Goal: Task Accomplishment & Management: Complete application form

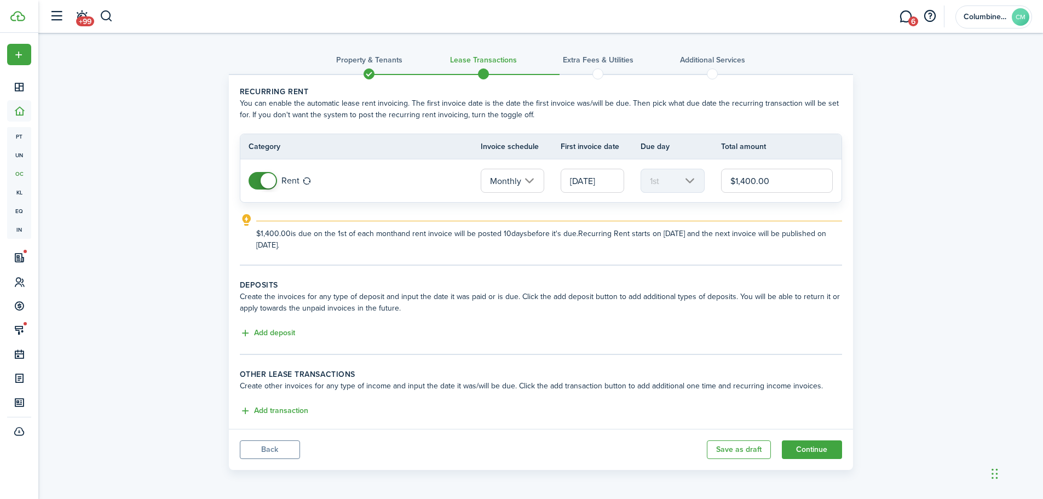
scroll to position [1, 0]
drag, startPoint x: 778, startPoint y: 180, endPoint x: 707, endPoint y: 183, distance: 71.8
click at [707, 183] on tr "Rent Monthly [DATE] 1st $1,400.00" at bounding box center [540, 179] width 601 height 43
type input "$1,350.00"
click at [284, 337] on button "Add deposit" at bounding box center [267, 332] width 55 height 13
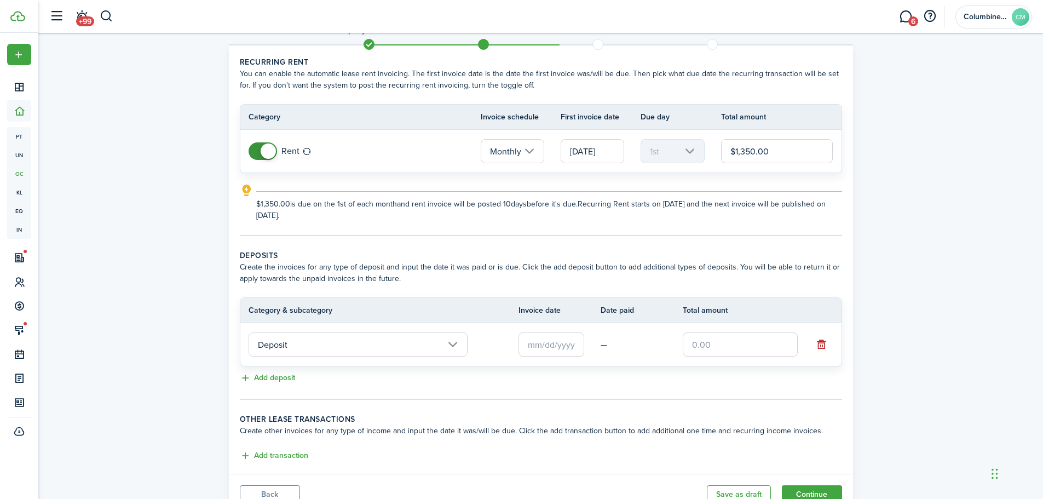
scroll to position [56, 0]
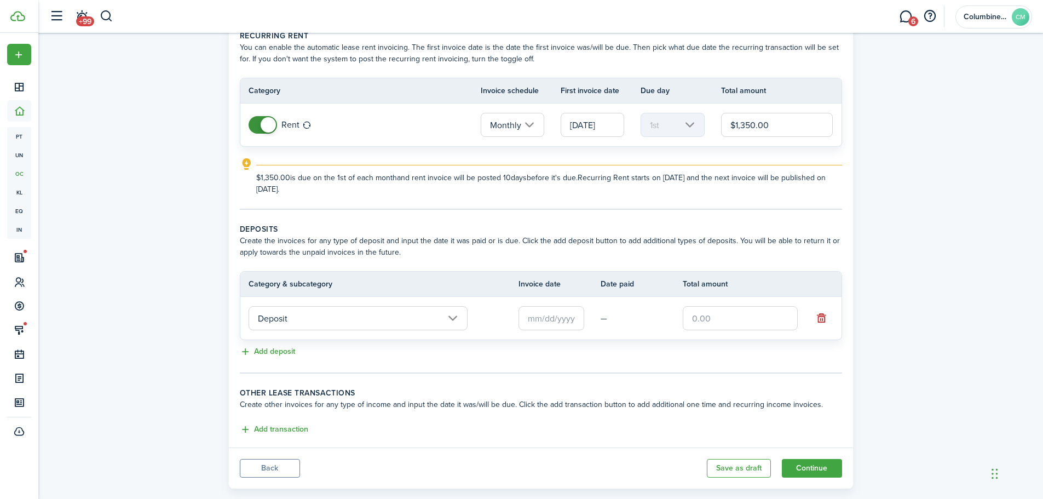
click at [552, 315] on input "text" at bounding box center [552, 318] width 66 height 24
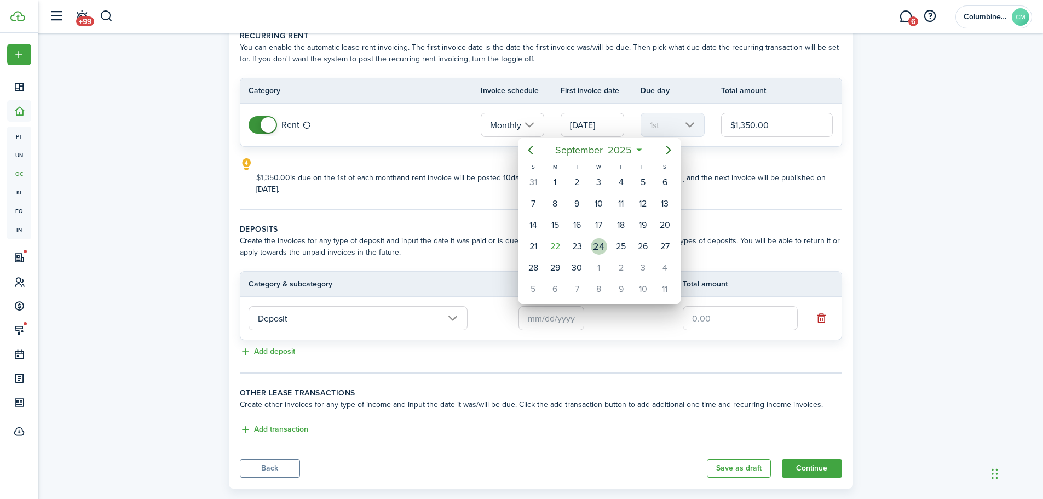
click at [594, 245] on div "24" at bounding box center [599, 246] width 16 height 16
type input "[DATE]"
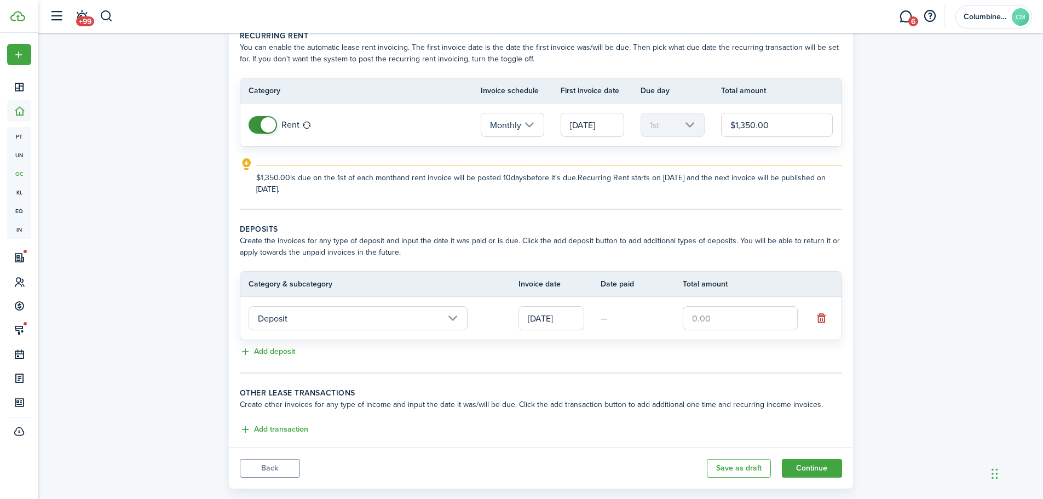
click at [731, 327] on input "text" at bounding box center [740, 318] width 115 height 24
type input "$1,350.00"
click at [585, 365] on tc-wizard-step "Deposits Create the invoices for any type of deposit and input the date it was …" at bounding box center [541, 298] width 602 height 150
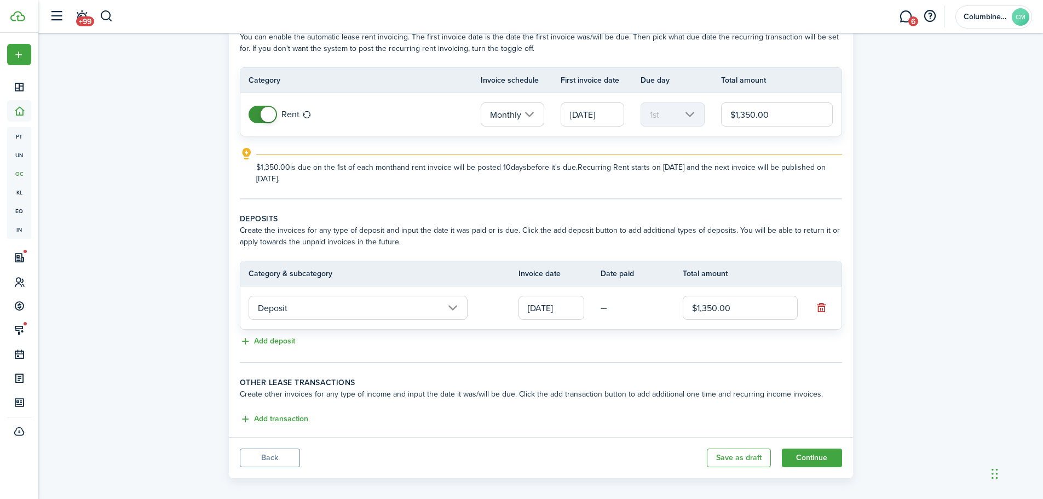
scroll to position [76, 0]
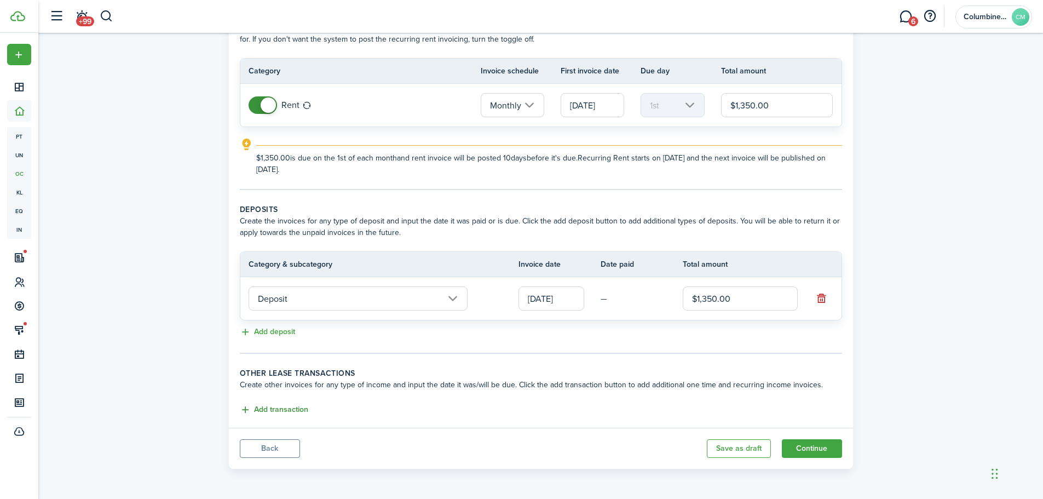
click at [288, 406] on button "Add transaction" at bounding box center [274, 410] width 68 height 13
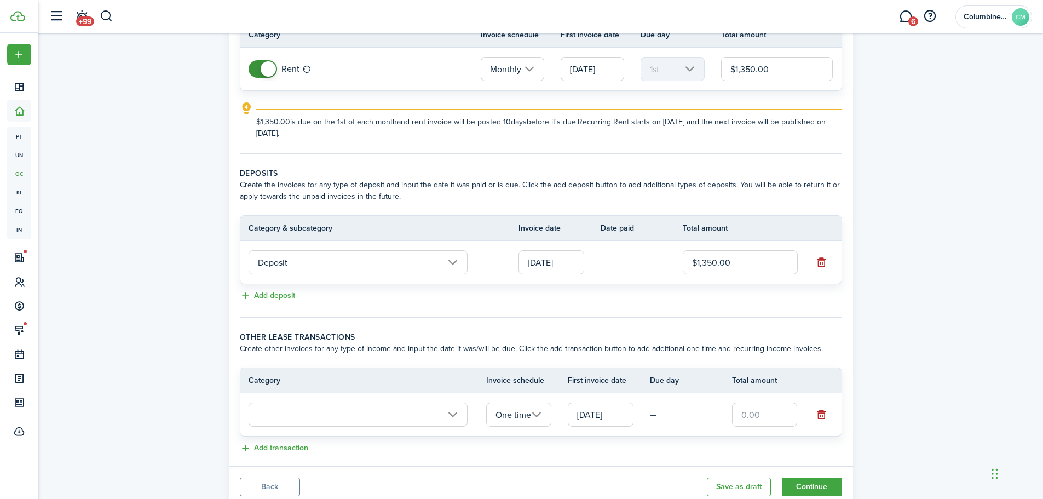
scroll to position [150, 0]
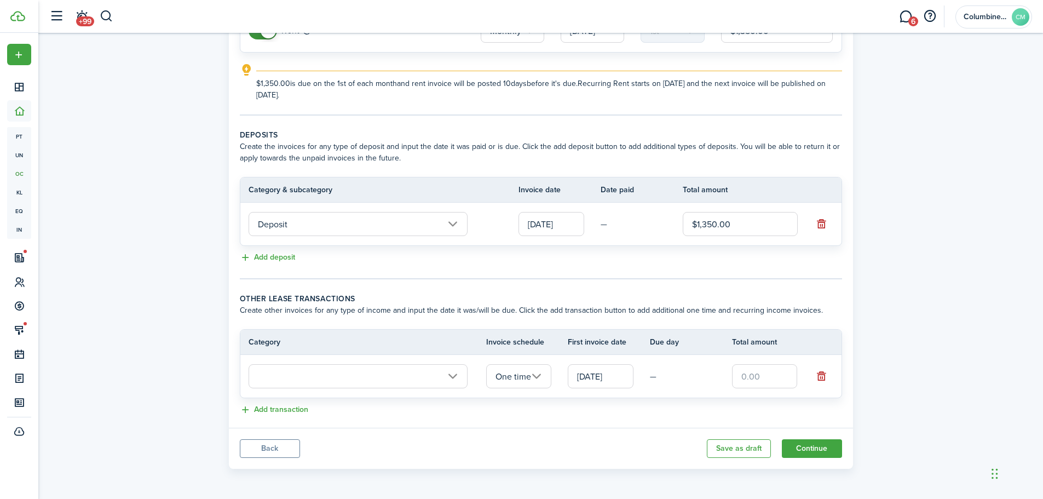
click at [429, 375] on input "text" at bounding box center [358, 376] width 219 height 24
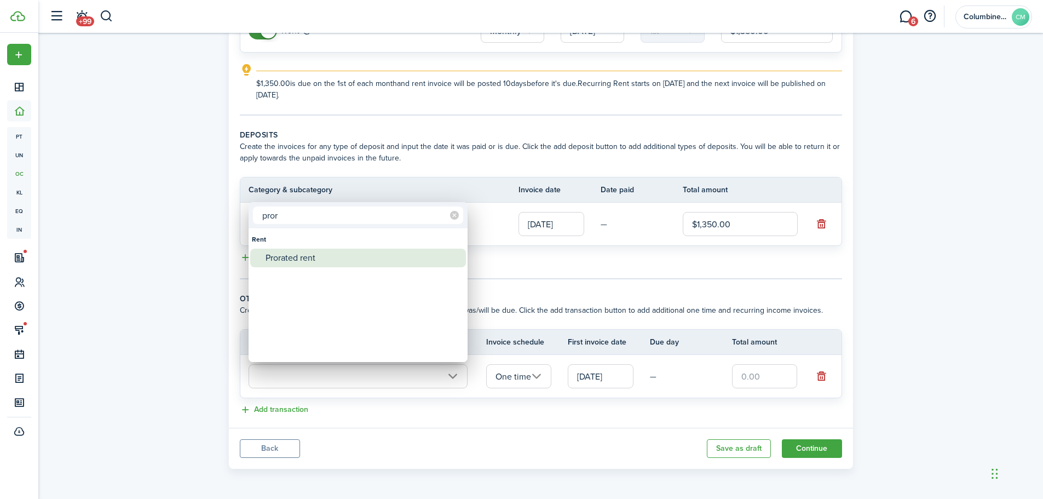
type input "pror"
click at [361, 249] on div "Prorated rent" at bounding box center [363, 258] width 194 height 19
type input "Rent / Prorated rent"
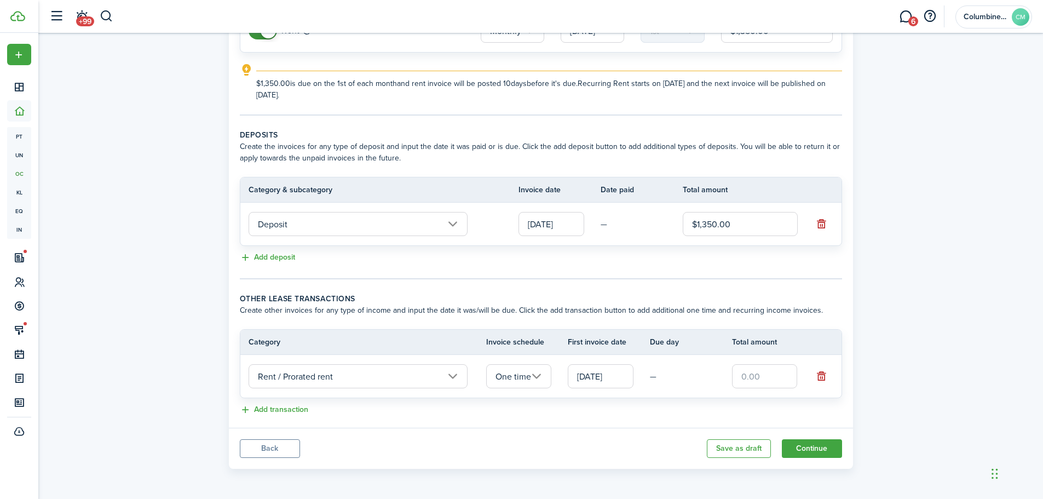
click at [607, 380] on input "[DATE]" at bounding box center [601, 376] width 66 height 24
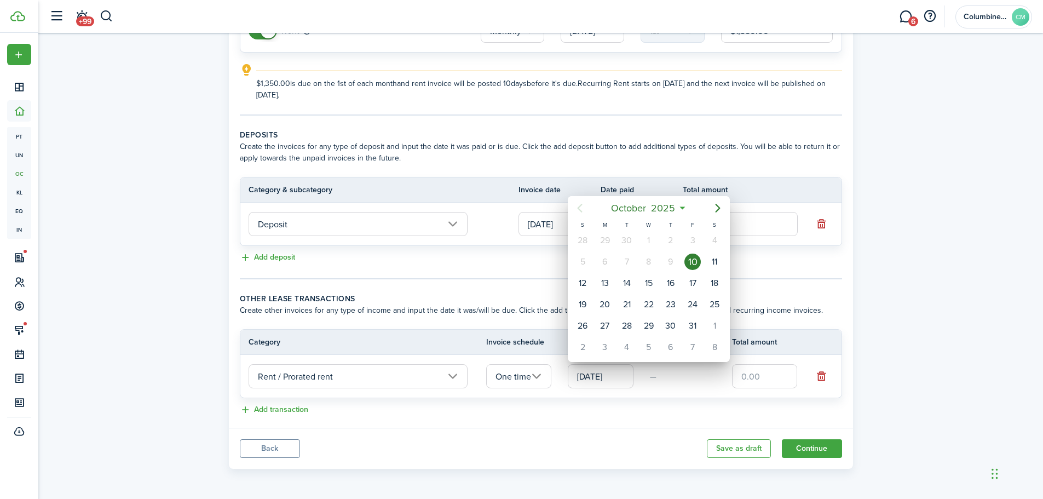
click at [583, 214] on icon "Previous page" at bounding box center [579, 208] width 13 height 13
click at [692, 261] on div "10" at bounding box center [693, 262] width 16 height 16
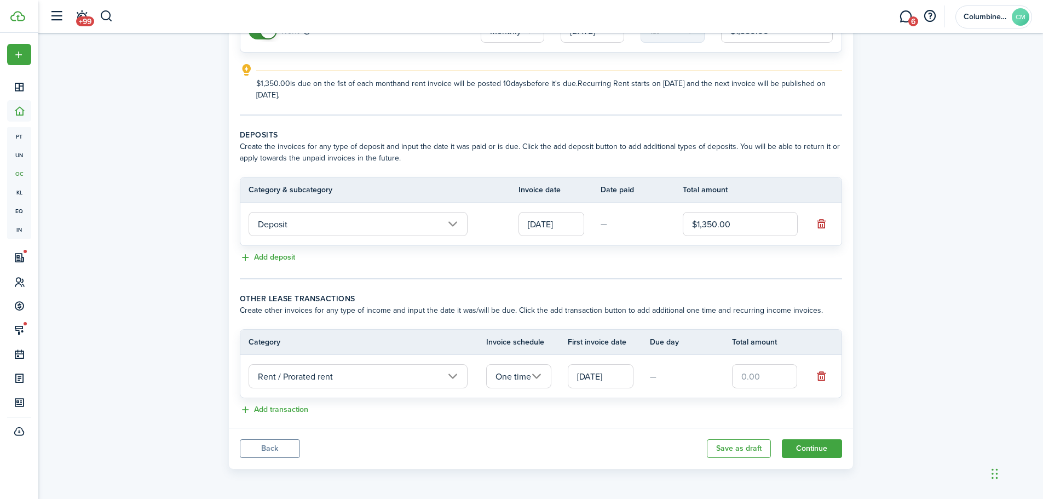
click at [744, 372] on input "text" at bounding box center [765, 376] width 66 height 24
click at [749, 382] on input "text" at bounding box center [765, 376] width 66 height 24
paste input "$993.55"
type input "$993.55"
click at [700, 412] on div "Add transaction" at bounding box center [541, 410] width 602 height 13
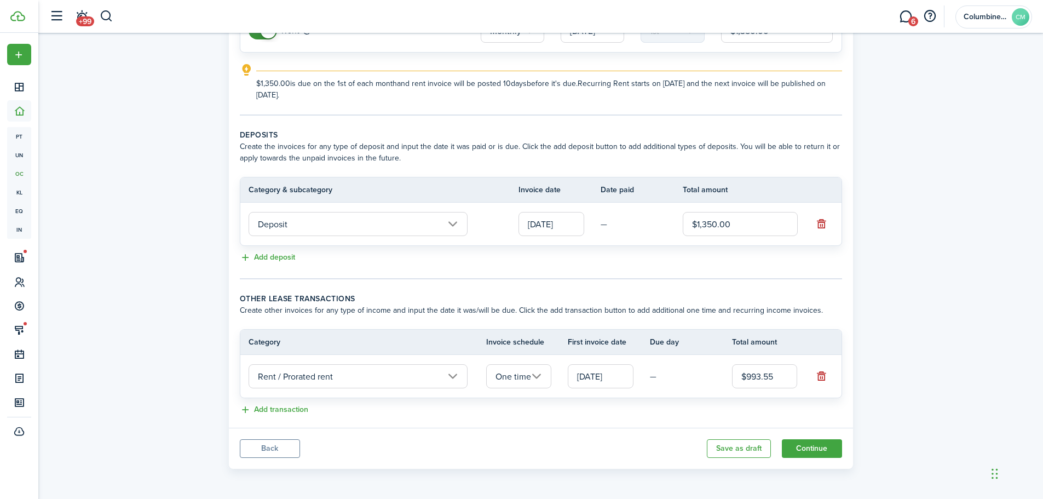
click at [286, 402] on lease-classic-other-transaction "Other lease transactions Create other invoices for any type of income and input…" at bounding box center [541, 355] width 602 height 124
click at [297, 408] on button "Add transaction" at bounding box center [274, 410] width 68 height 13
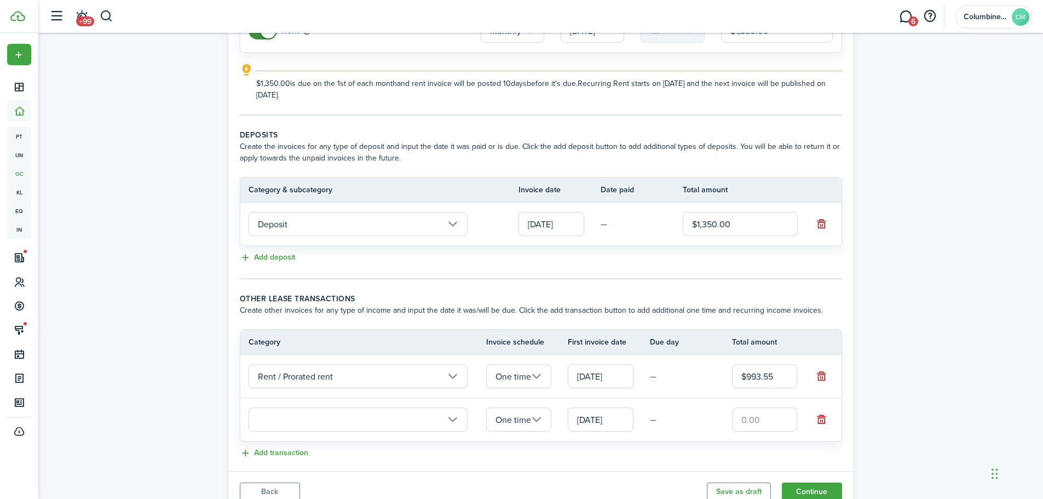
click at [341, 411] on input "text" at bounding box center [358, 419] width 219 height 24
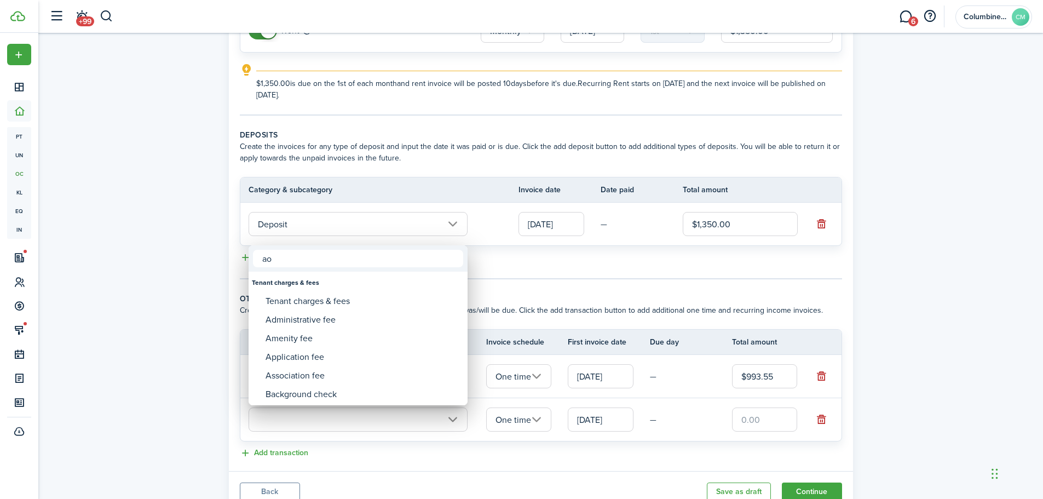
type input "a"
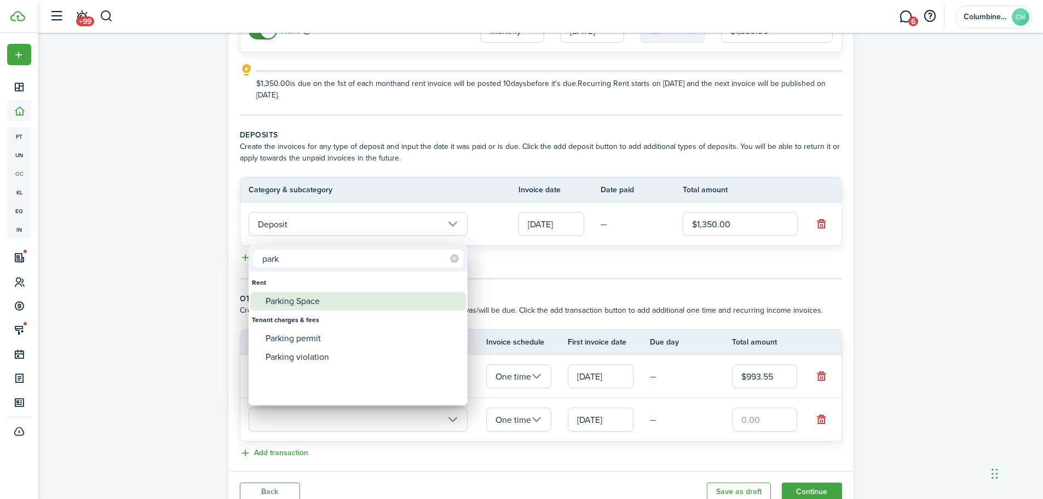
type input "park"
click at [305, 308] on div "Parking Space" at bounding box center [363, 301] width 194 height 19
type input "Rent / Parking Space"
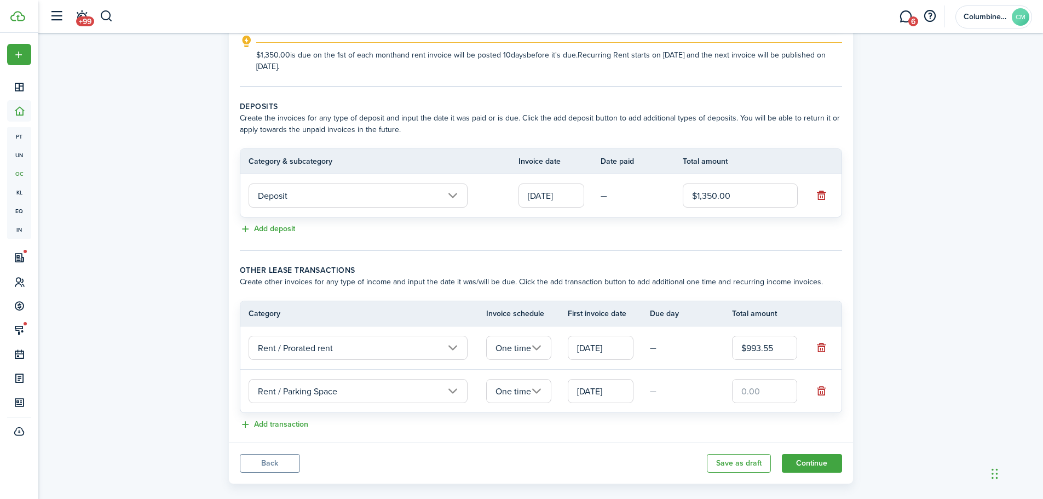
scroll to position [193, 0]
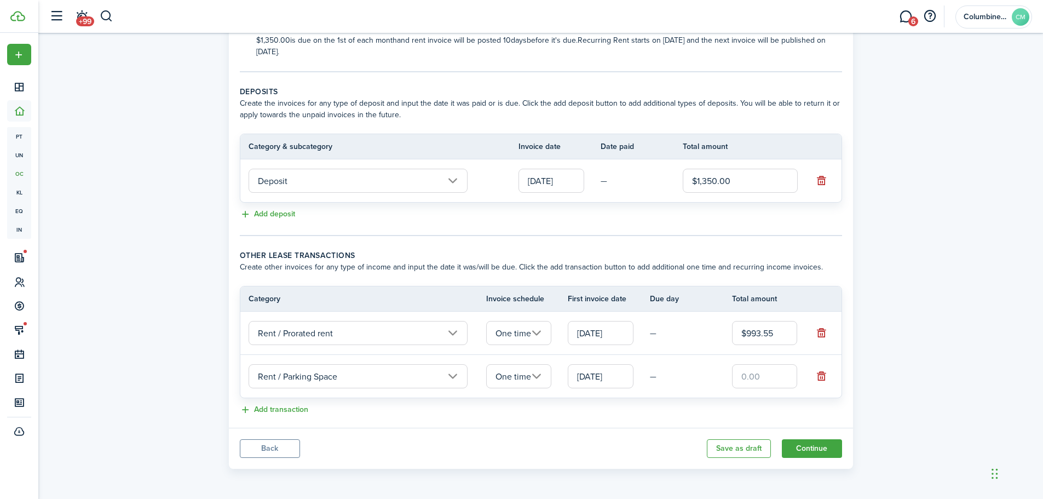
click at [542, 376] on input "One time" at bounding box center [519, 376] width 66 height 24
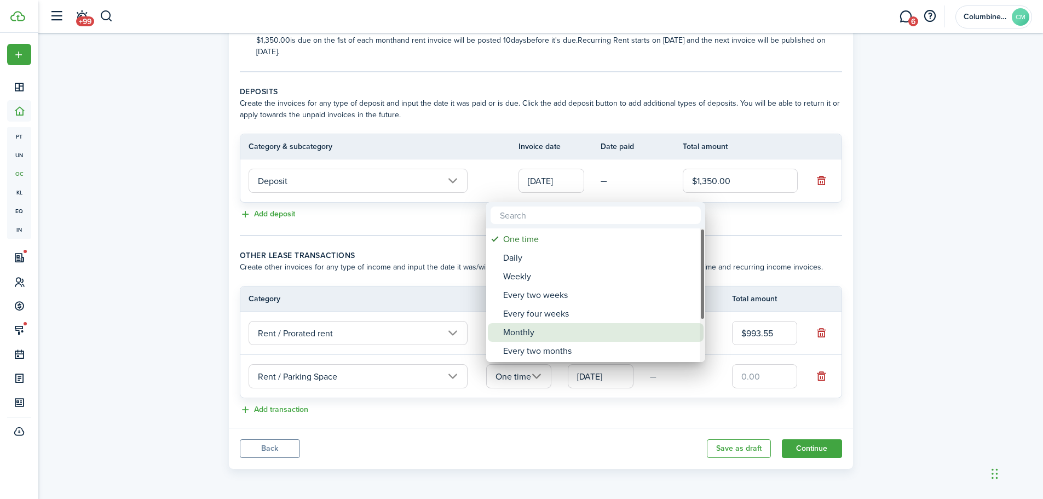
click at [542, 331] on div "Monthly" at bounding box center [600, 332] width 194 height 19
type input "Monthly"
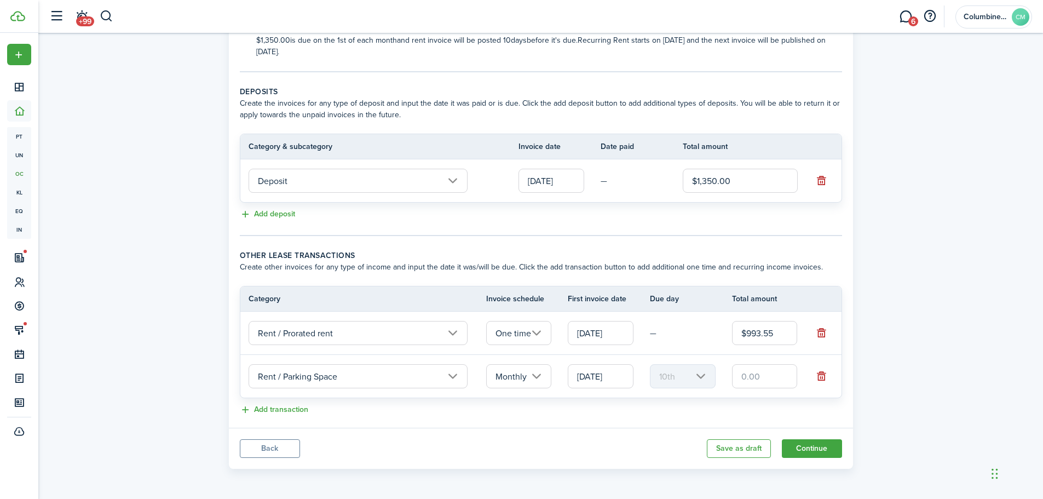
click at [622, 381] on input "[DATE]" at bounding box center [601, 376] width 66 height 24
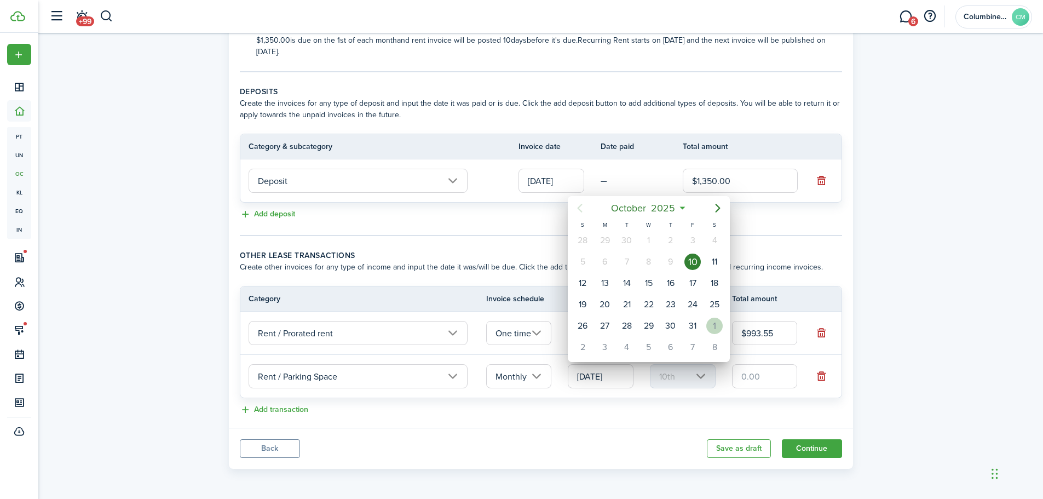
click at [716, 329] on div "1" at bounding box center [715, 326] width 16 height 16
type input "[DATE]"
type input "1st"
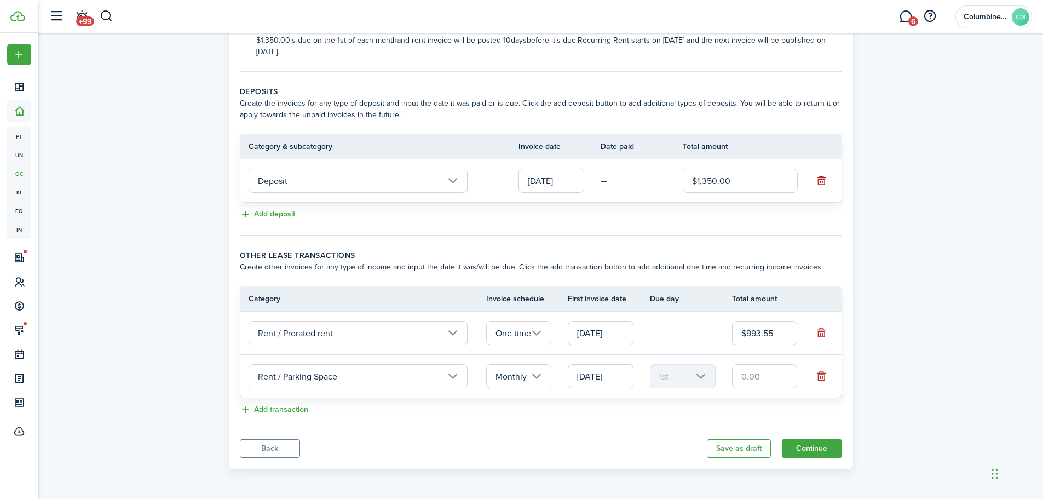
click at [750, 374] on input "text" at bounding box center [765, 376] width 66 height 24
type input "$50.00"
click at [801, 393] on tr "Rent / Parking Space Monthly [DATE] 1st $50.00" at bounding box center [540, 376] width 601 height 43
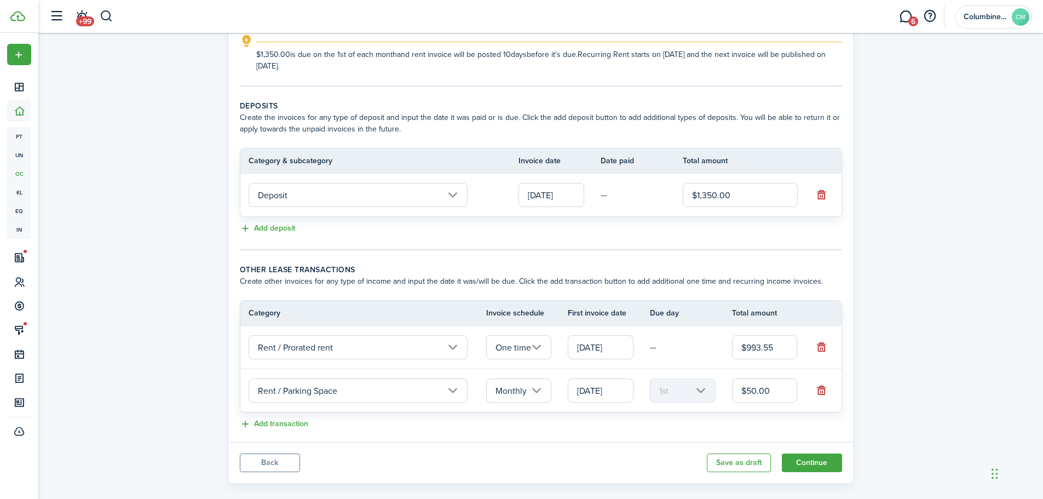
scroll to position [193, 0]
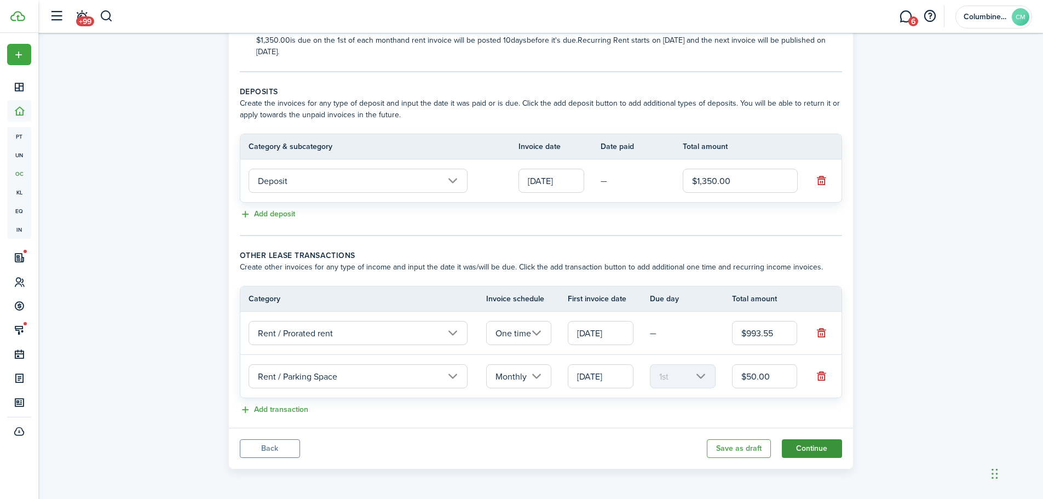
click at [809, 450] on button "Continue" at bounding box center [812, 448] width 60 height 19
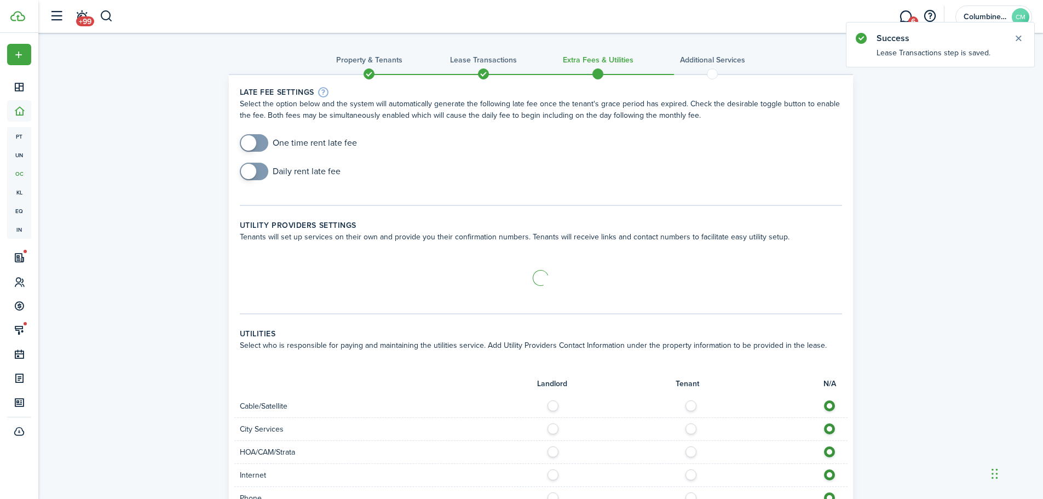
checkbox input "true"
click at [260, 141] on span at bounding box center [254, 143] width 11 height 18
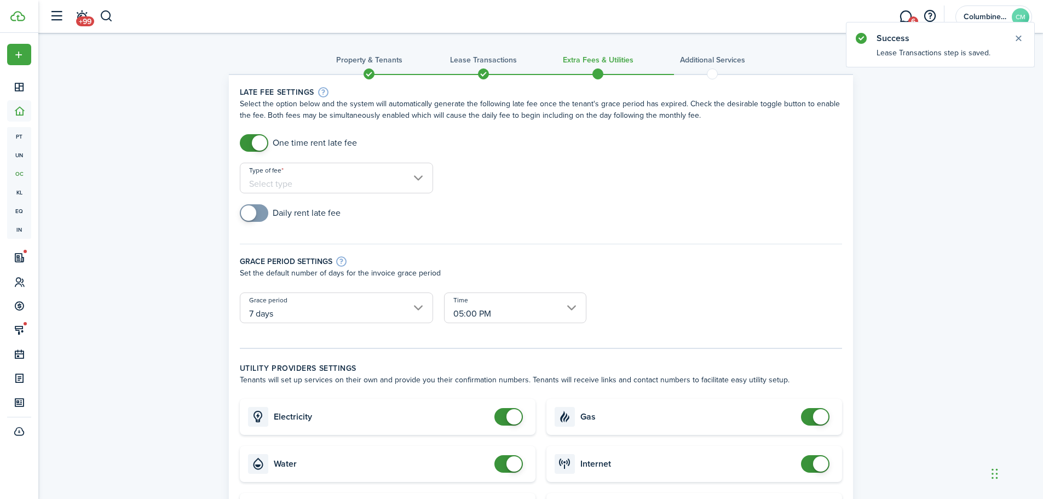
click at [378, 170] on input "Type of fee" at bounding box center [336, 178] width 193 height 31
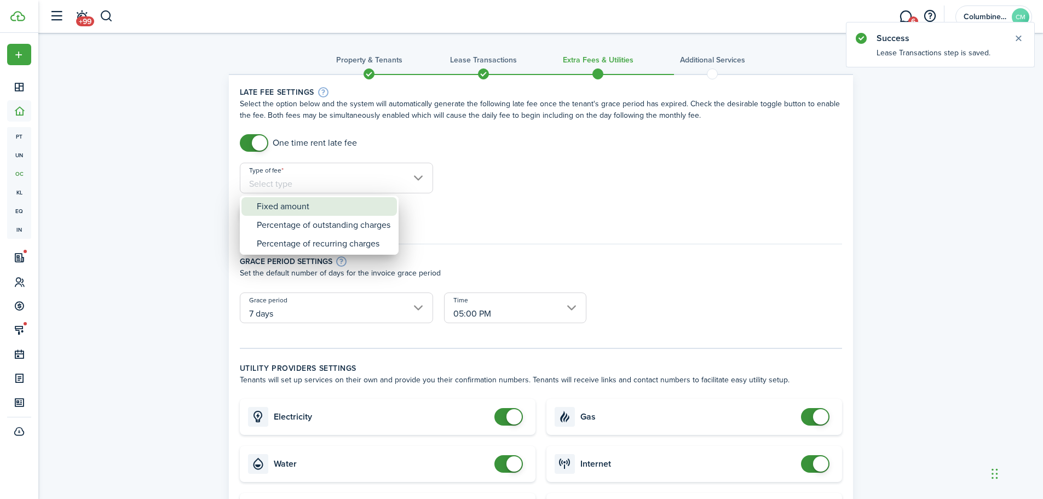
click at [387, 208] on div "Fixed amount" at bounding box center [324, 206] width 134 height 19
type input "Fixed amount"
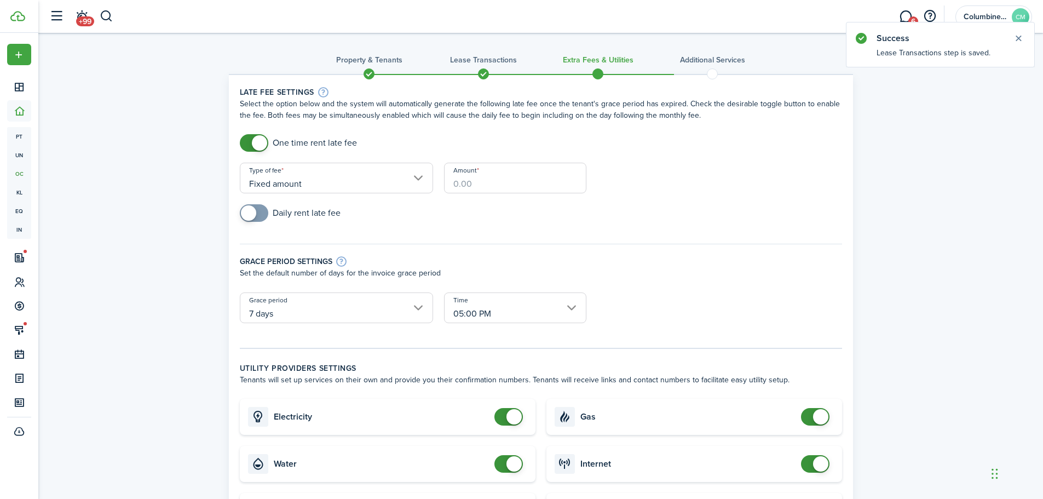
click at [515, 179] on input "Amount" at bounding box center [515, 178] width 142 height 31
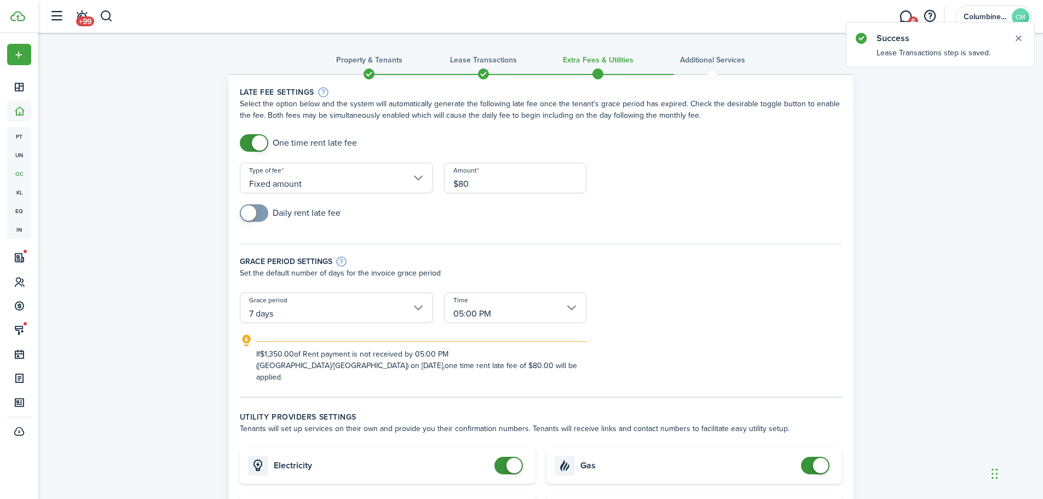
type input "$80.00"
drag, startPoint x: 455, startPoint y: 219, endPoint x: 419, endPoint y: 208, distance: 37.8
click at [453, 219] on div "Daily rent late fee" at bounding box center [540, 218] width 613 height 28
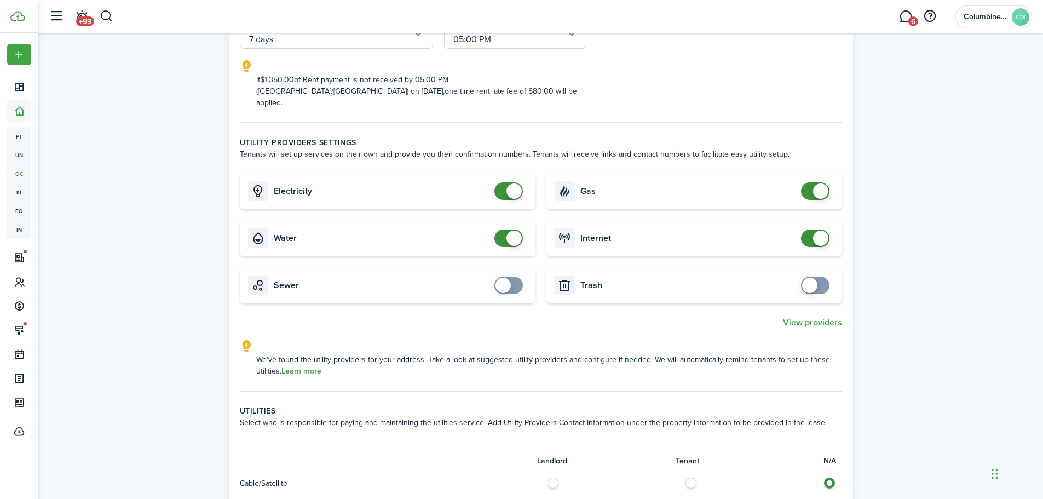
scroll to position [274, 0]
checkbox input "false"
click at [503, 230] on span at bounding box center [508, 239] width 11 height 18
checkbox input "false"
click at [822, 184] on span at bounding box center [820, 191] width 15 height 15
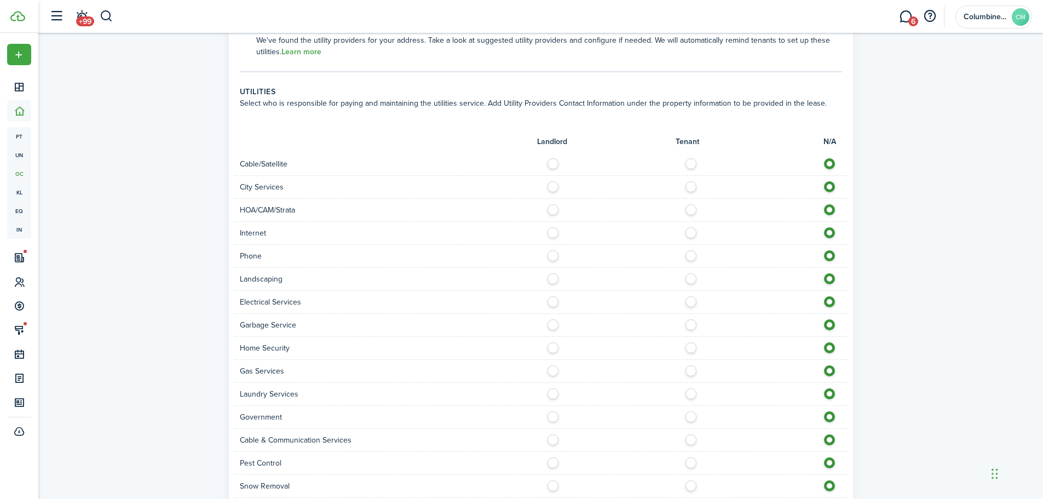
scroll to position [657, 0]
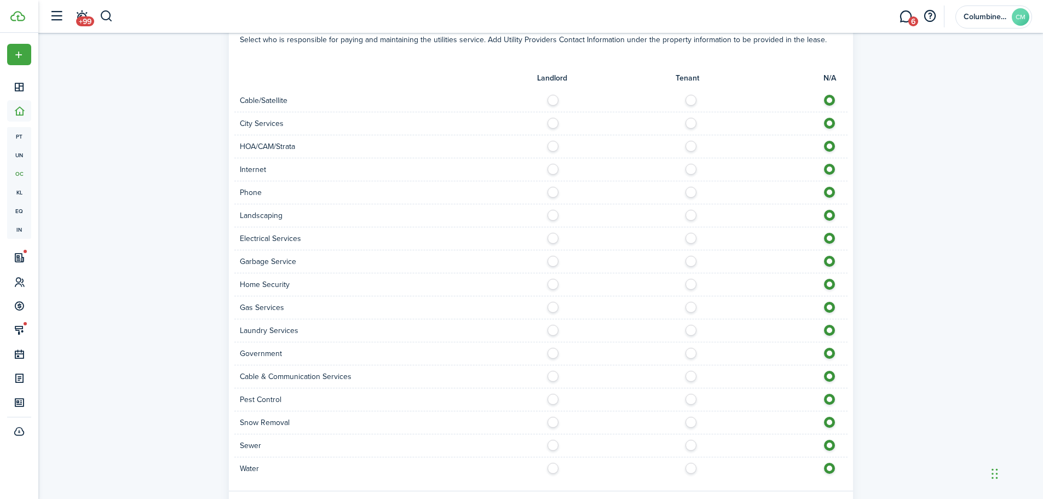
click at [556, 256] on label at bounding box center [556, 258] width 19 height 5
radio input "true"
click at [551, 302] on label at bounding box center [556, 304] width 19 height 5
radio input "true"
drag, startPoint x: 556, startPoint y: 436, endPoint x: 556, endPoint y: 463, distance: 26.8
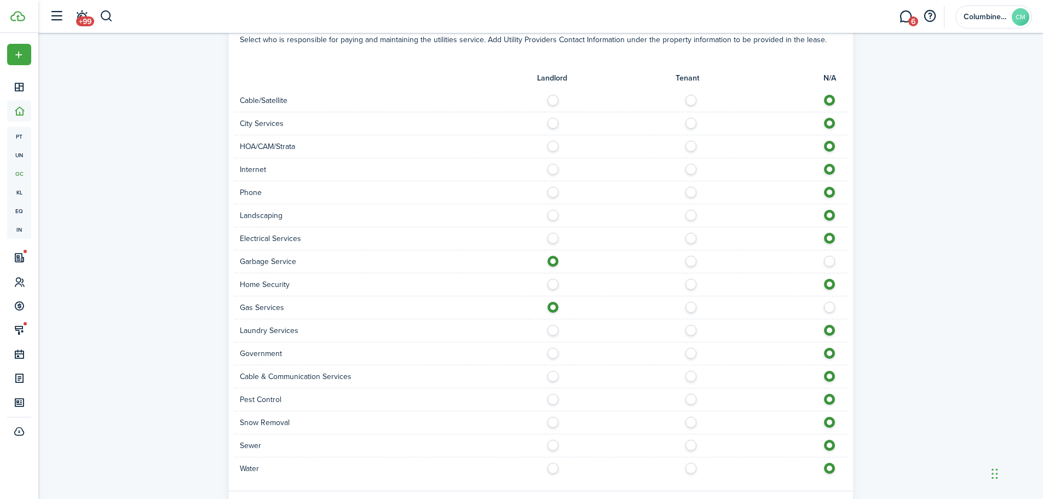
click at [556, 440] on label at bounding box center [556, 442] width 19 height 5
radio input "true"
click at [556, 463] on label at bounding box center [556, 465] width 19 height 5
radio input "true"
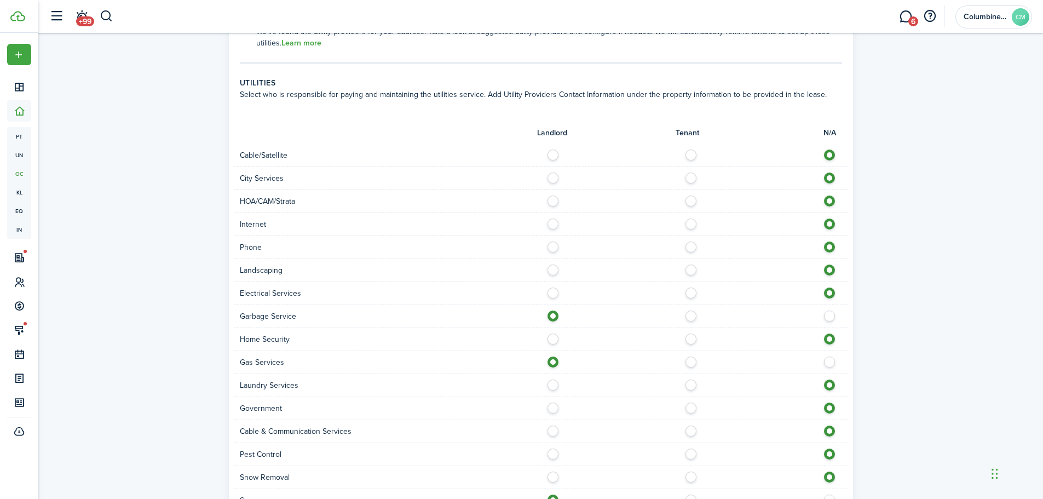
click at [691, 219] on label at bounding box center [694, 221] width 19 height 5
radio input "true"
click at [691, 288] on label at bounding box center [694, 290] width 19 height 5
radio input "true"
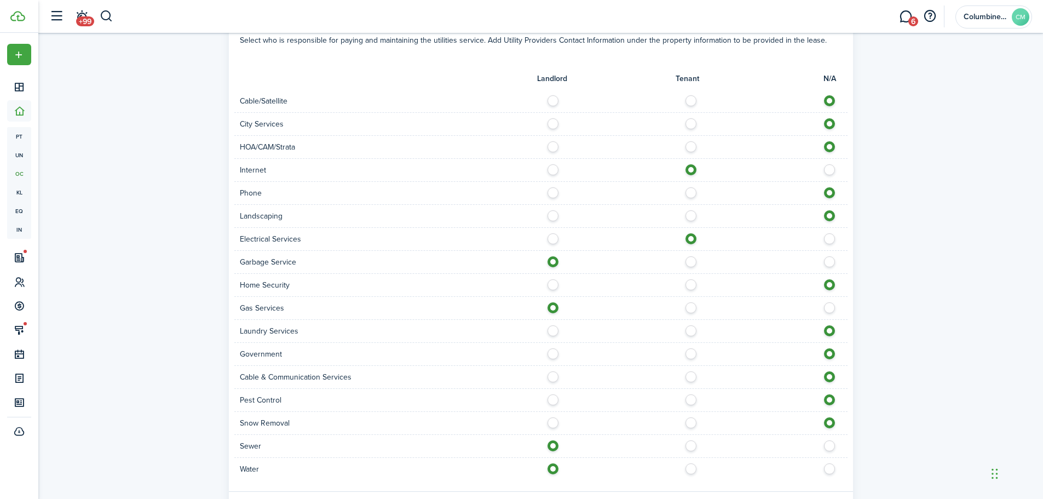
scroll to position [709, 0]
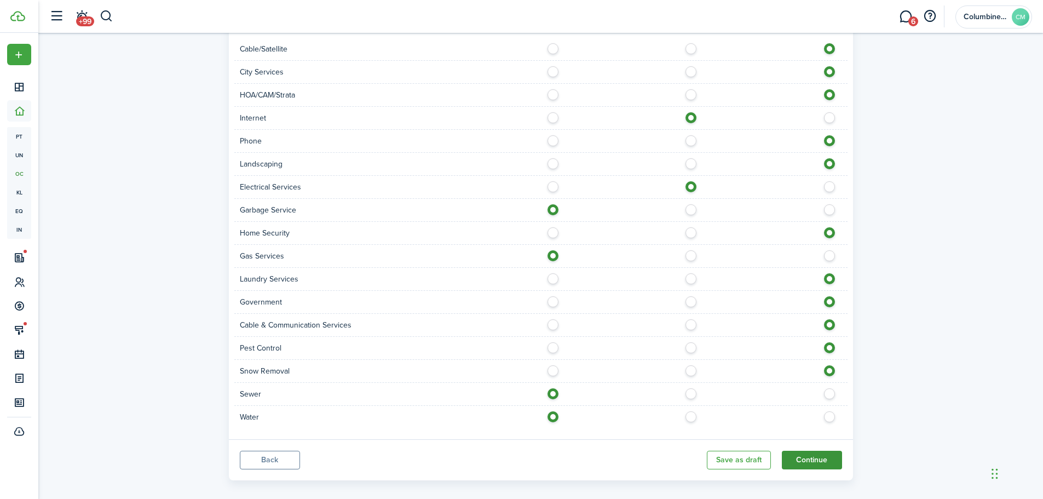
click at [817, 451] on button "Continue" at bounding box center [812, 460] width 60 height 19
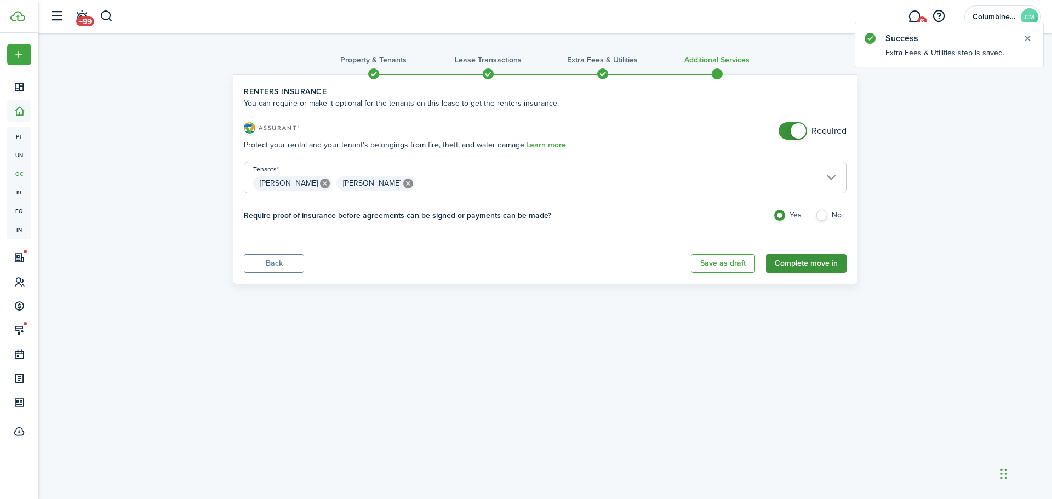
click at [813, 265] on button "Complete move in" at bounding box center [806, 263] width 81 height 19
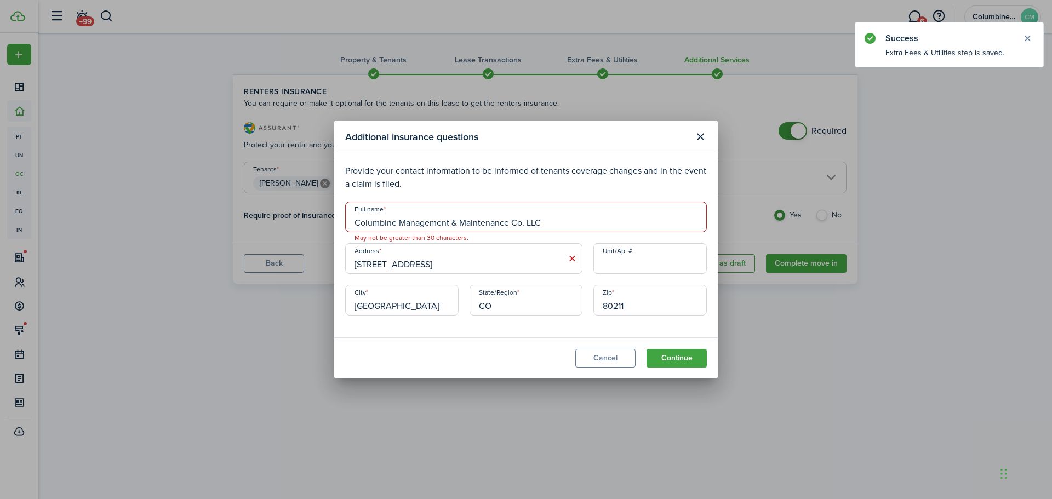
click at [434, 223] on input "Columbine Management & Maintenance Co. LLC" at bounding box center [525, 217] width 361 height 31
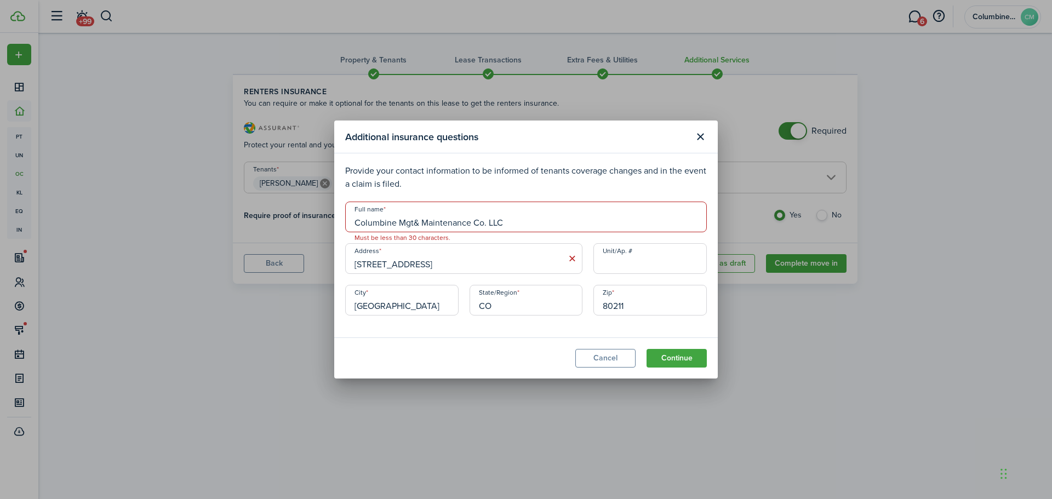
click at [435, 226] on input "Columbine Mgt& Maintenance Co. LLC" at bounding box center [525, 217] width 361 height 31
click at [412, 228] on input "Columbine Mgt& Maintenance Co. LLC" at bounding box center [525, 217] width 361 height 31
click at [450, 225] on input "Columbine Mgt & Maintenance Co. LLC" at bounding box center [525, 217] width 361 height 31
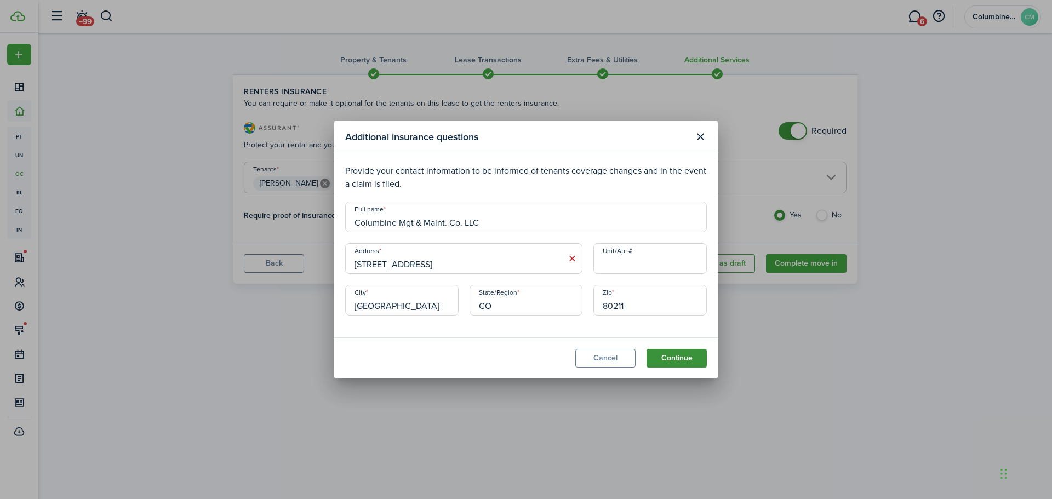
type input "Columbine Mgt & Maint. Co. LLC"
click at [698, 359] on button "Continue" at bounding box center [676, 358] width 60 height 19
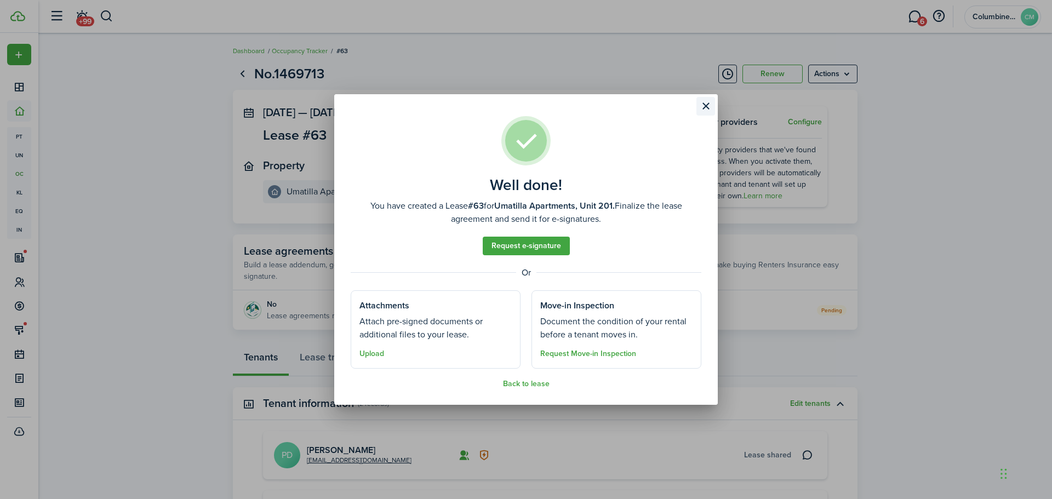
click at [710, 104] on button "Close modal" at bounding box center [705, 106] width 19 height 19
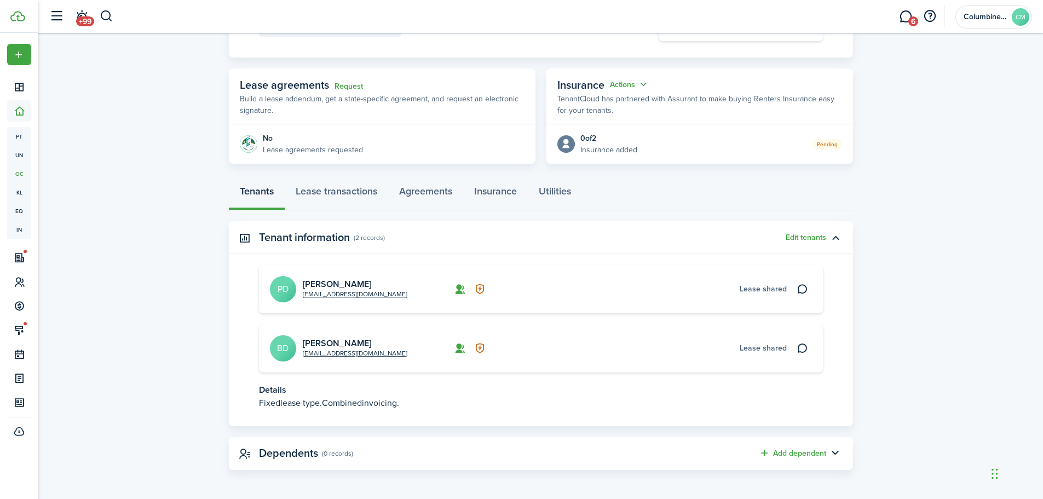
scroll to position [167, 0]
click at [380, 188] on link "Lease transactions" at bounding box center [337, 192] width 104 height 33
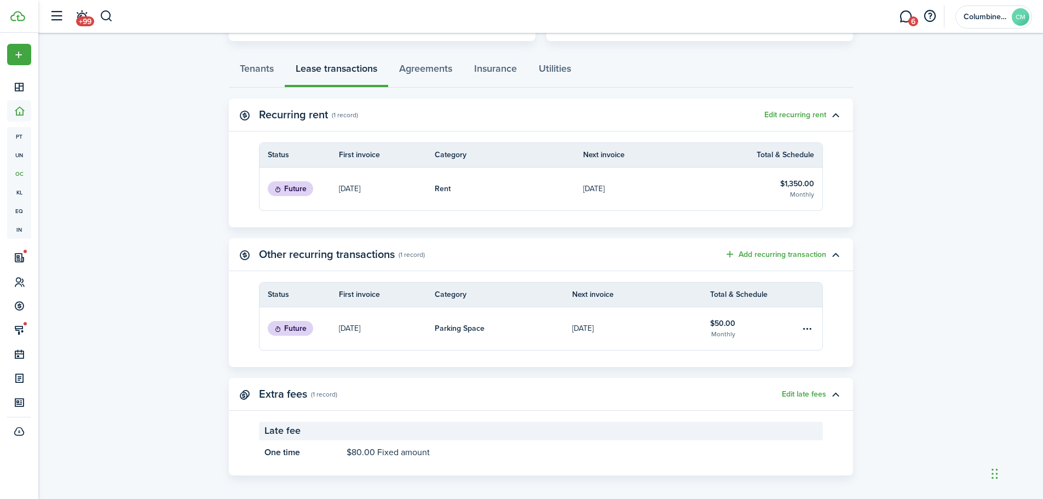
scroll to position [295, 0]
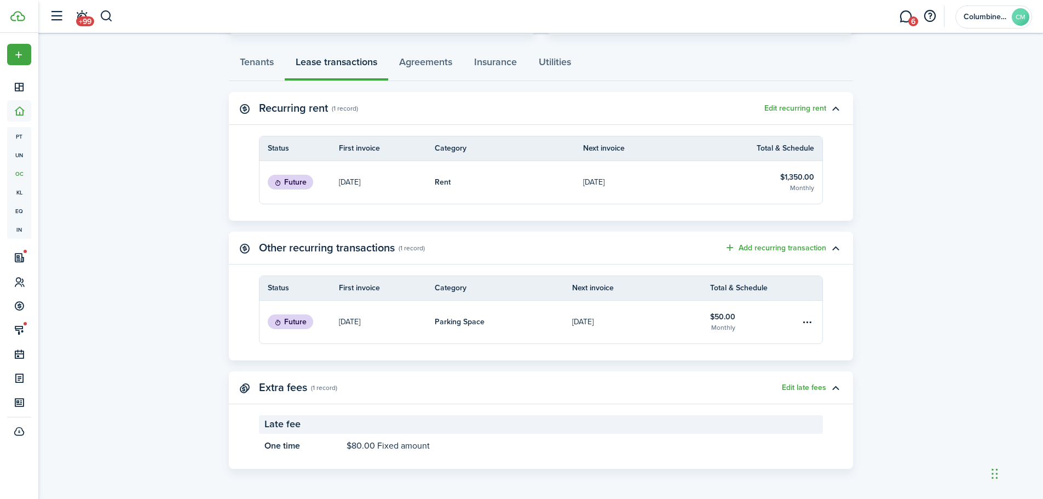
click at [922, 274] on lease-view "No.1469713 Renew Actions [DATE] — [DATE] Lease #63 Active Property Umatilla Apa…" at bounding box center [540, 118] width 1005 height 711
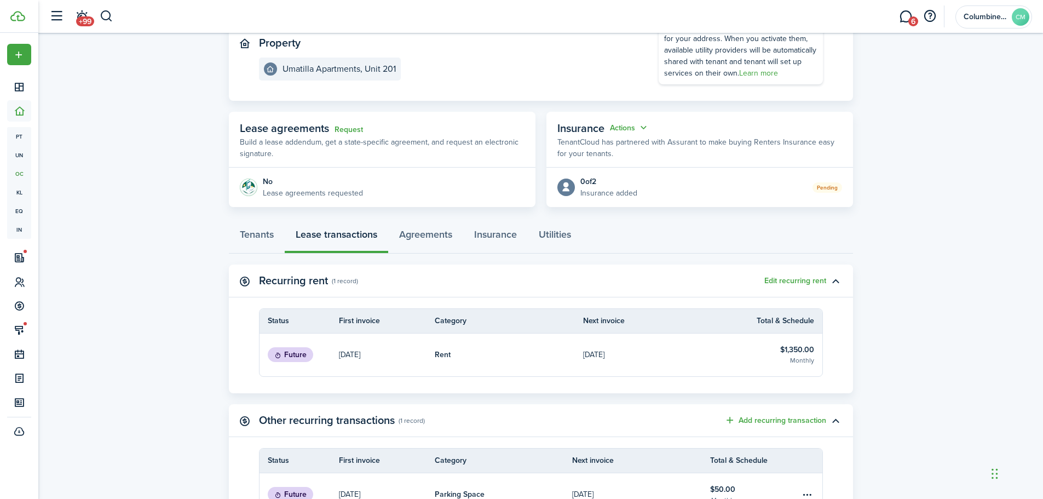
scroll to position [0, 0]
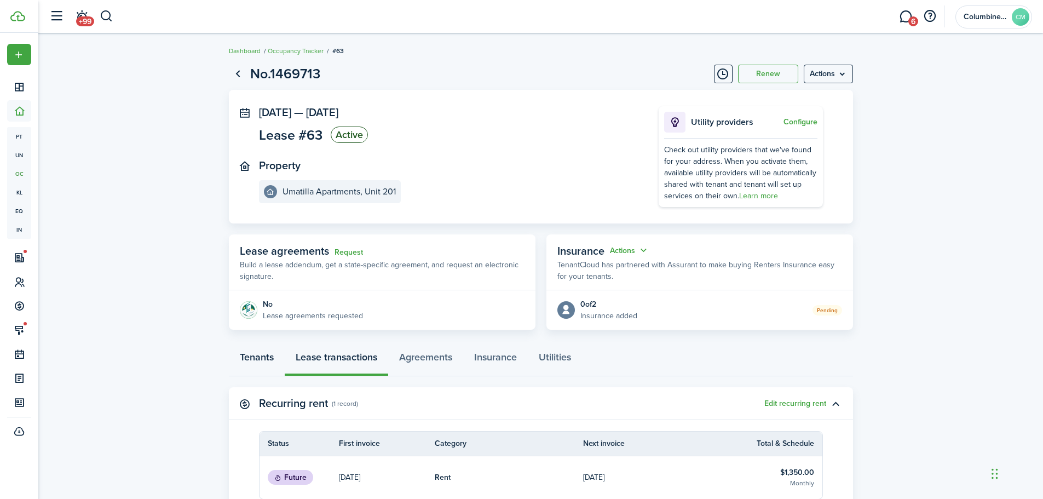
click at [262, 354] on link "Tenants" at bounding box center [257, 359] width 56 height 33
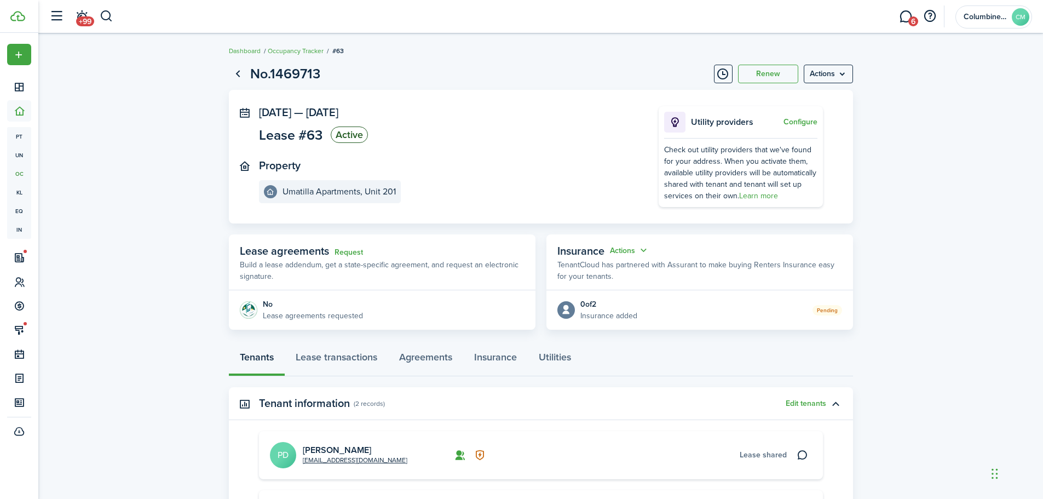
scroll to position [167, 0]
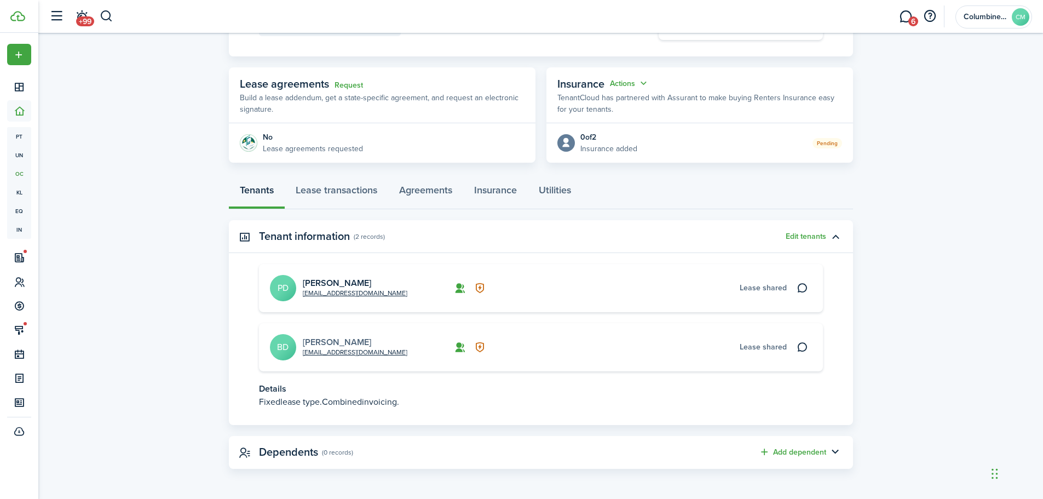
click at [312, 340] on link "[PERSON_NAME]" at bounding box center [337, 342] width 68 height 13
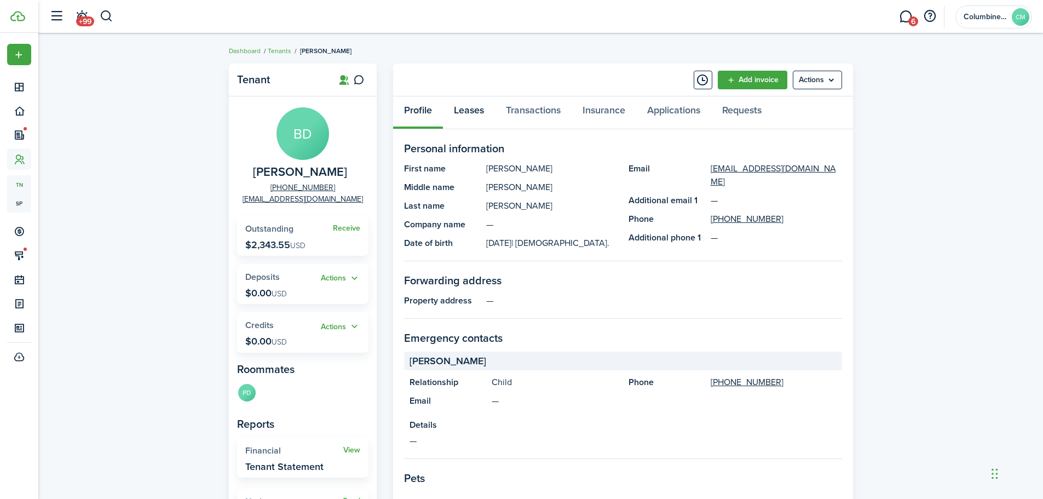
click at [474, 110] on link "Leases" at bounding box center [469, 112] width 52 height 33
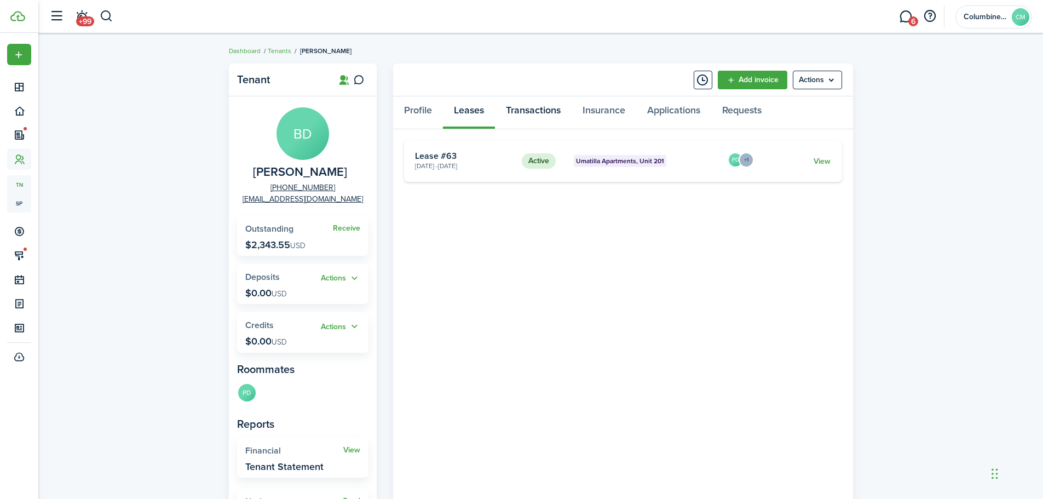
click at [524, 109] on link "Transactions" at bounding box center [533, 112] width 77 height 33
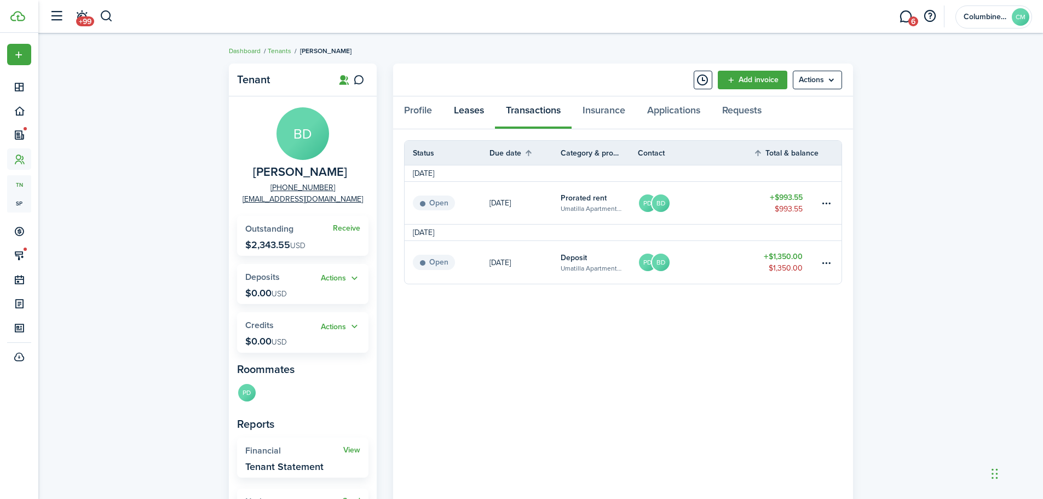
click at [465, 116] on link "Leases" at bounding box center [469, 112] width 52 height 33
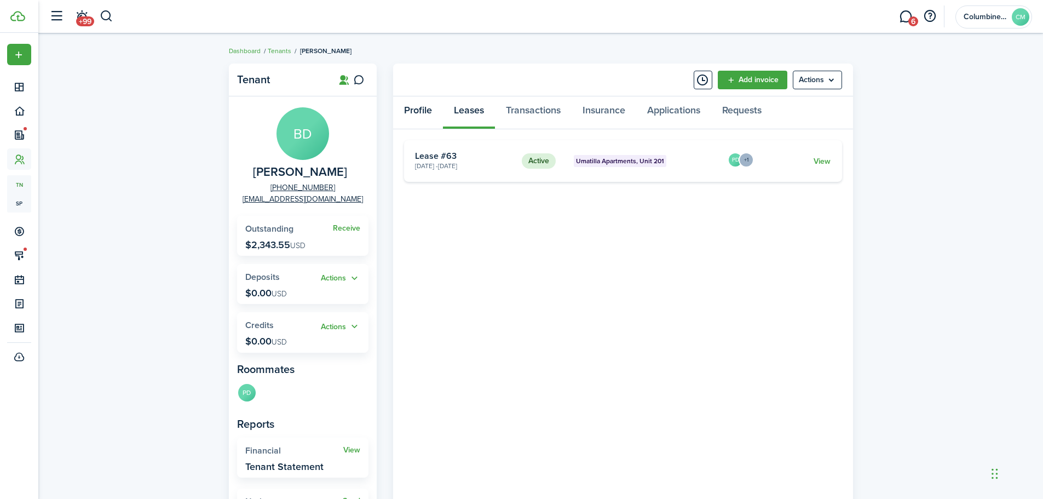
click at [407, 110] on link "Profile" at bounding box center [418, 112] width 50 height 33
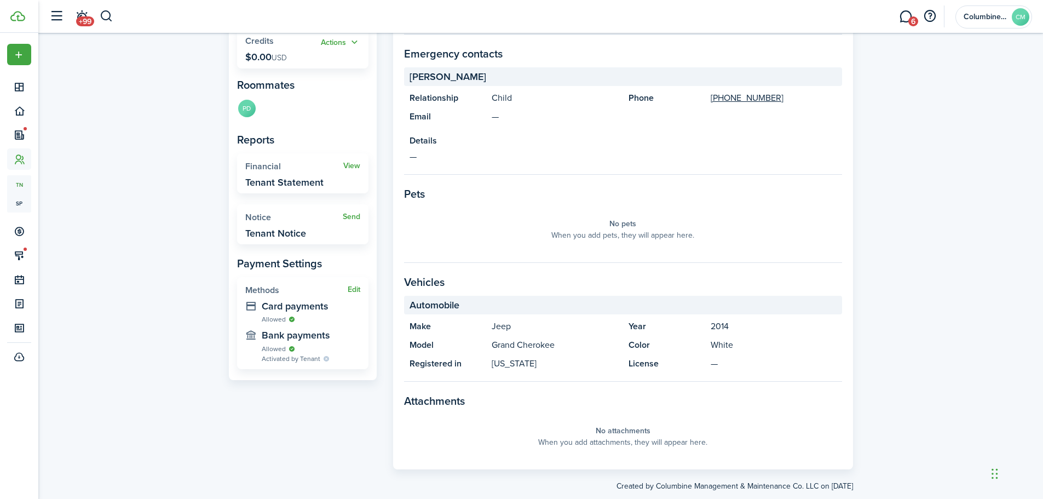
scroll to position [307, 0]
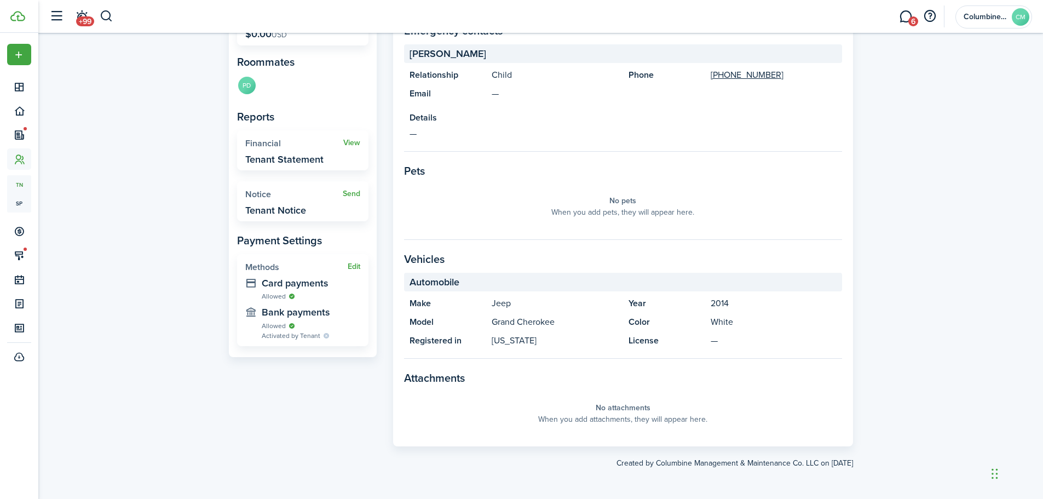
drag, startPoint x: 619, startPoint y: 323, endPoint x: 565, endPoint y: 313, distance: 55.6
click at [617, 322] on panel-main-group "Make Jeep Model Grand Cherokee Registered in [US_STATE] Year [DATE] Color White…" at bounding box center [623, 322] width 438 height 50
click at [436, 278] on panel-main-section-header "Automobile" at bounding box center [623, 282] width 438 height 19
click at [540, 349] on panel-main-section "Vehicles Automobile Make Jeep Model Grand Cherokee Registered in [US_STATE] Yea…" at bounding box center [623, 305] width 438 height 108
click at [427, 257] on panel-main-section-title "Vehicles" at bounding box center [623, 259] width 438 height 16
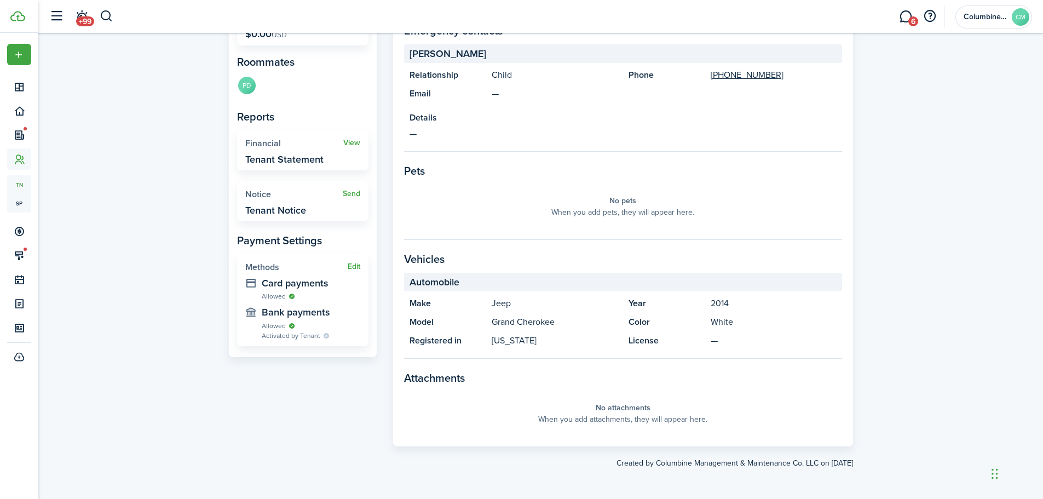
click at [447, 298] on panel-main-title "Make" at bounding box center [448, 303] width 77 height 13
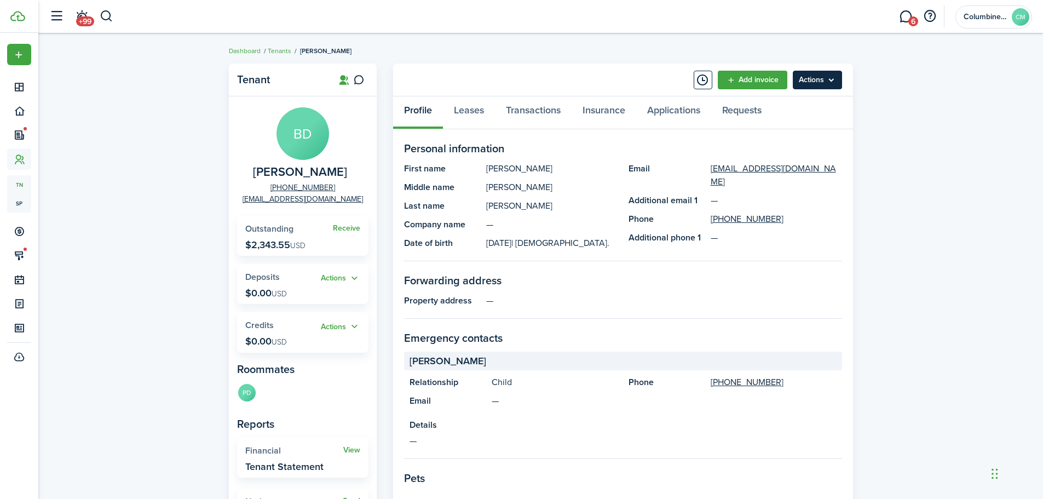
click at [829, 84] on menu-btn "Actions" at bounding box center [817, 80] width 49 height 19
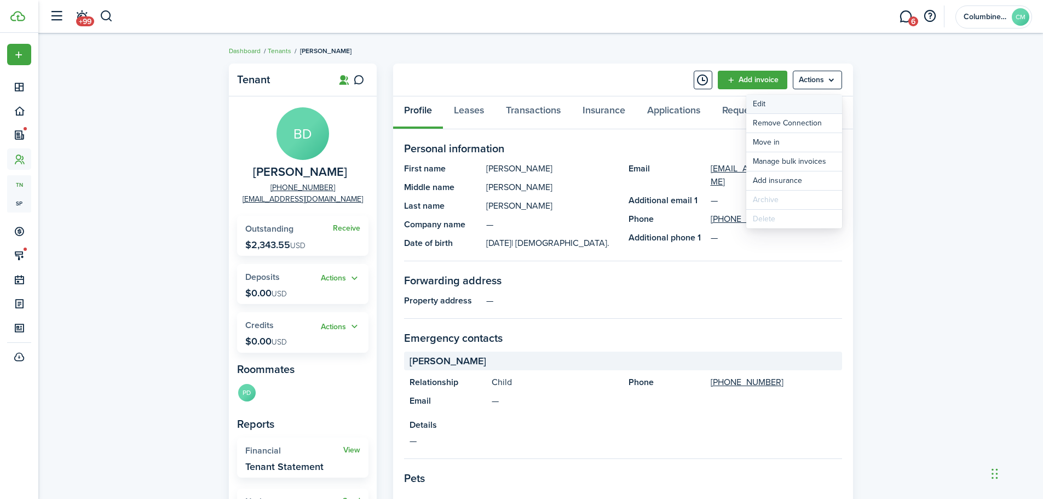
click at [830, 107] on link "Edit" at bounding box center [794, 104] width 96 height 19
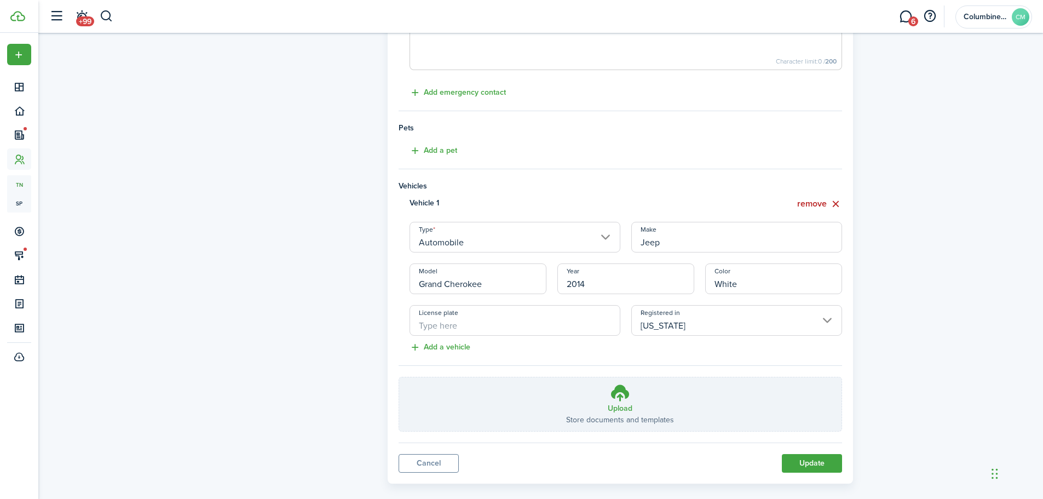
scroll to position [464, 0]
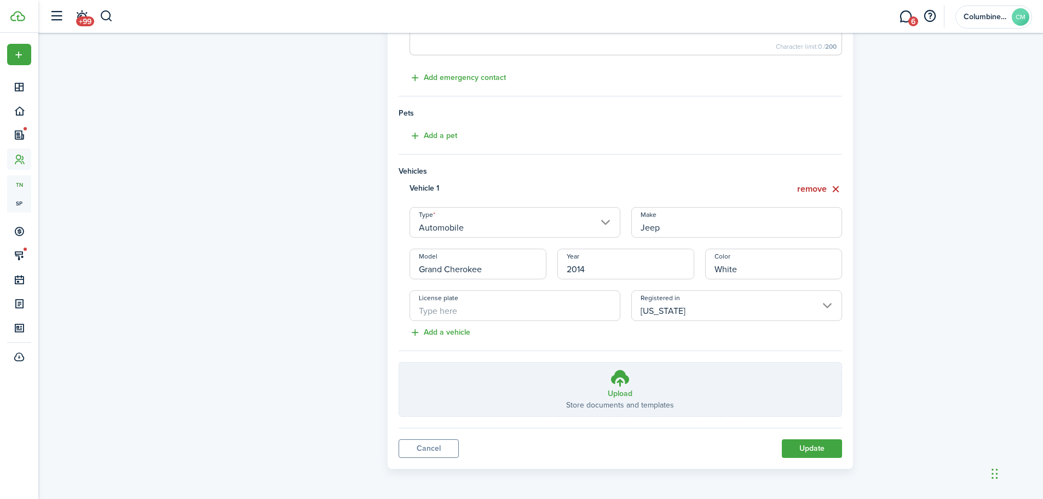
click at [548, 314] on input "License plate" at bounding box center [515, 305] width 211 height 31
type input "CQO-Q94"
click at [792, 445] on button "Update" at bounding box center [812, 448] width 60 height 19
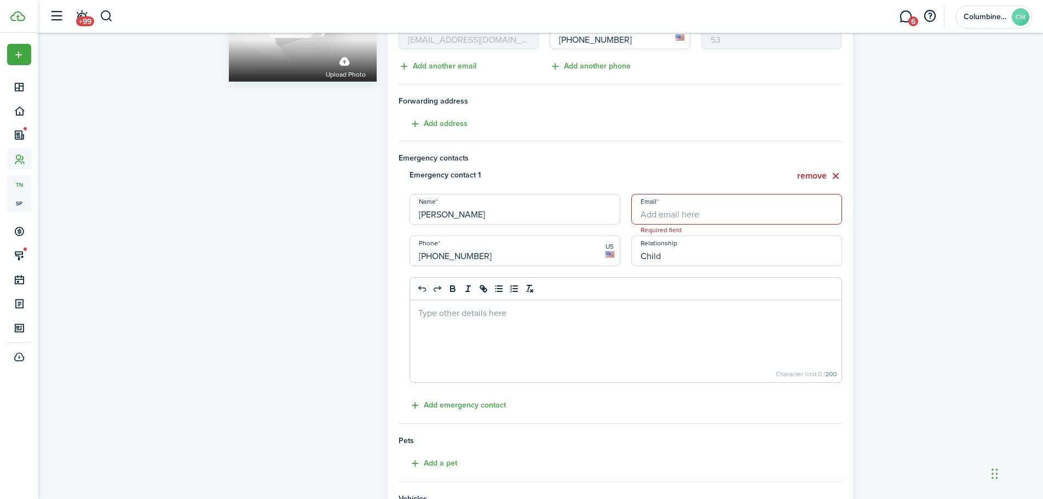
scroll to position [96, 0]
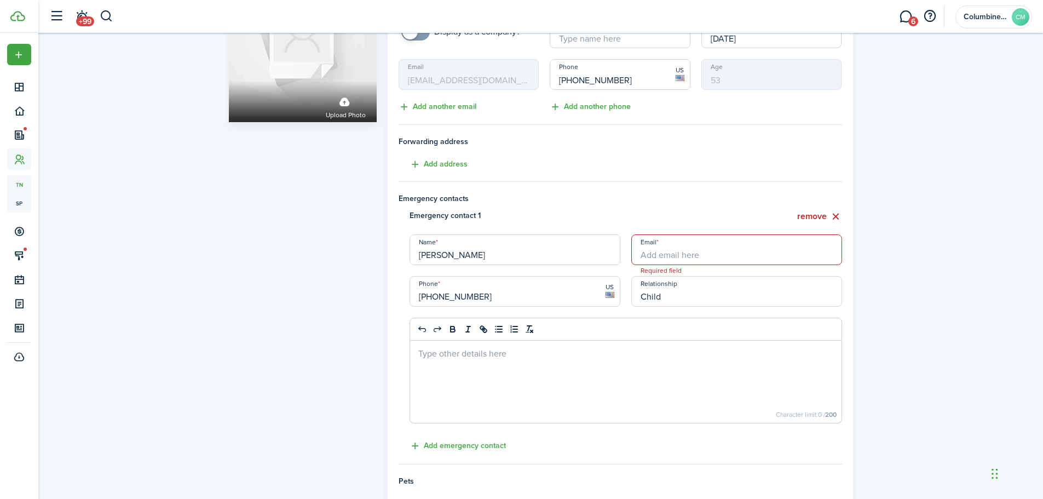
click at [709, 253] on input "Email" at bounding box center [736, 249] width 211 height 31
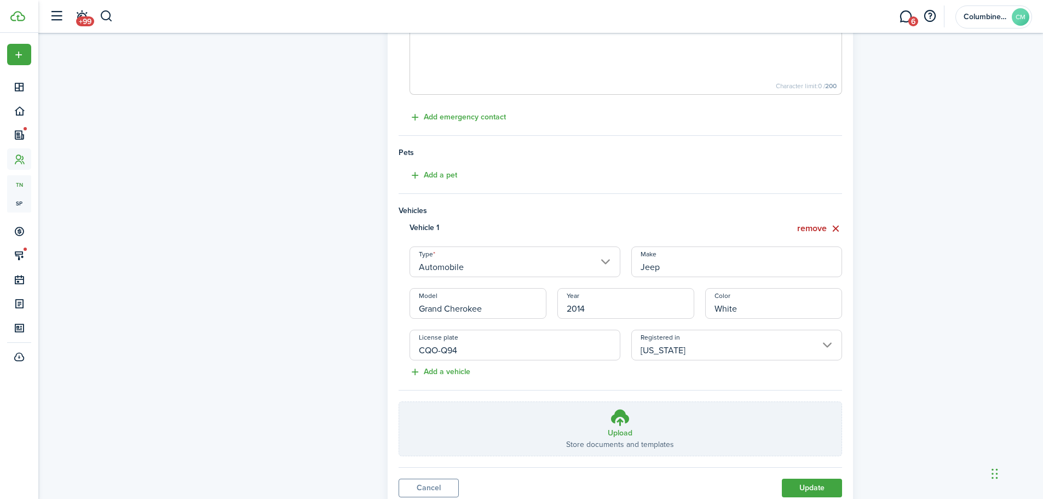
scroll to position [464, 0]
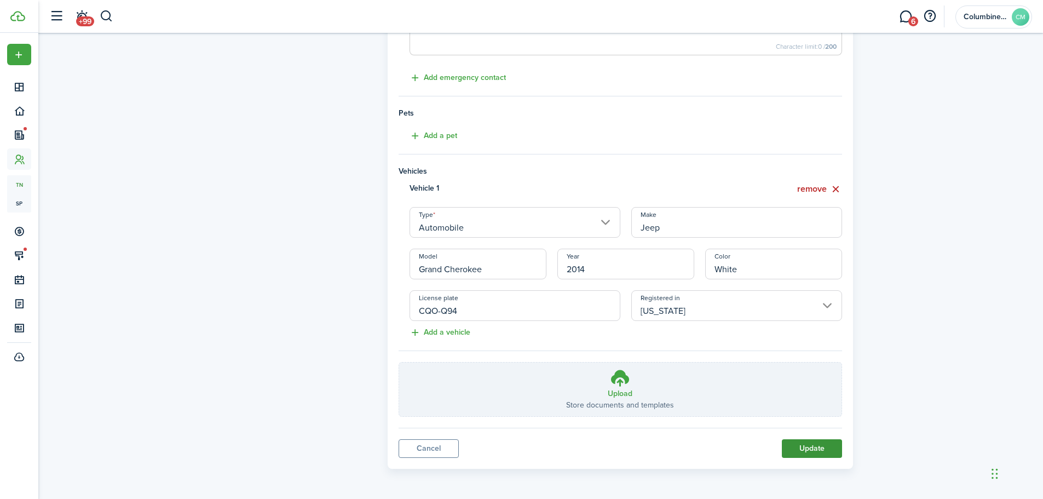
type input "[EMAIL_ADDRESS][DOMAIN_NAME]"
click at [803, 453] on button "Update" at bounding box center [812, 448] width 60 height 19
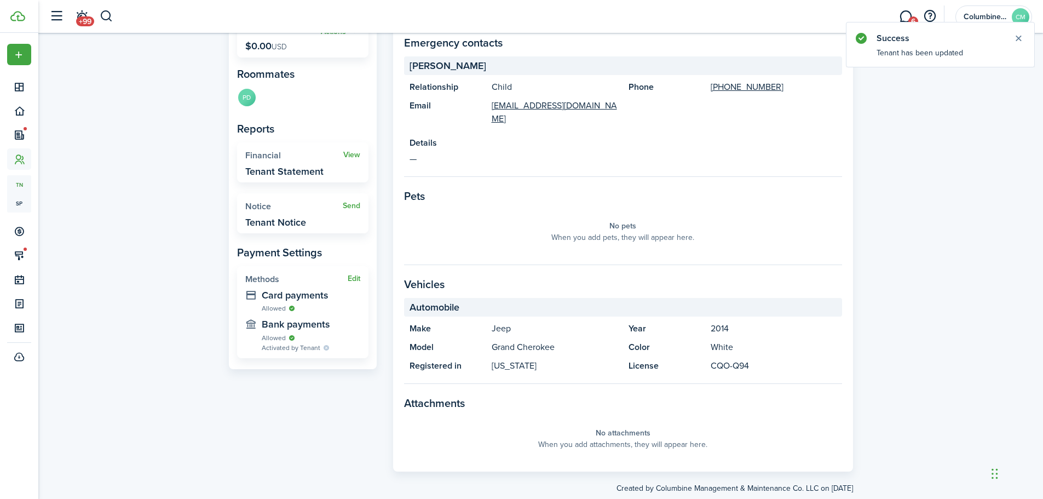
scroll to position [307, 0]
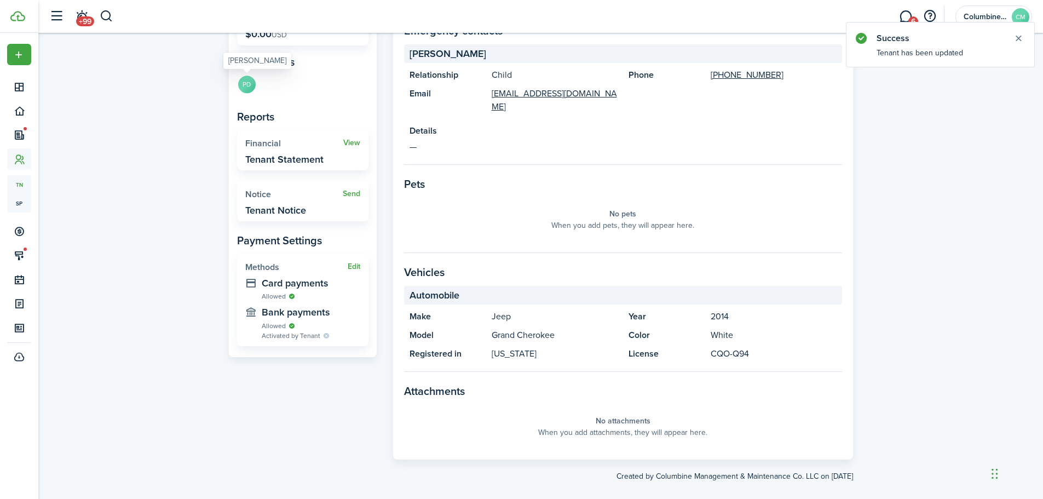
click at [249, 86] on avatar-text "PD" at bounding box center [247, 85] width 18 height 18
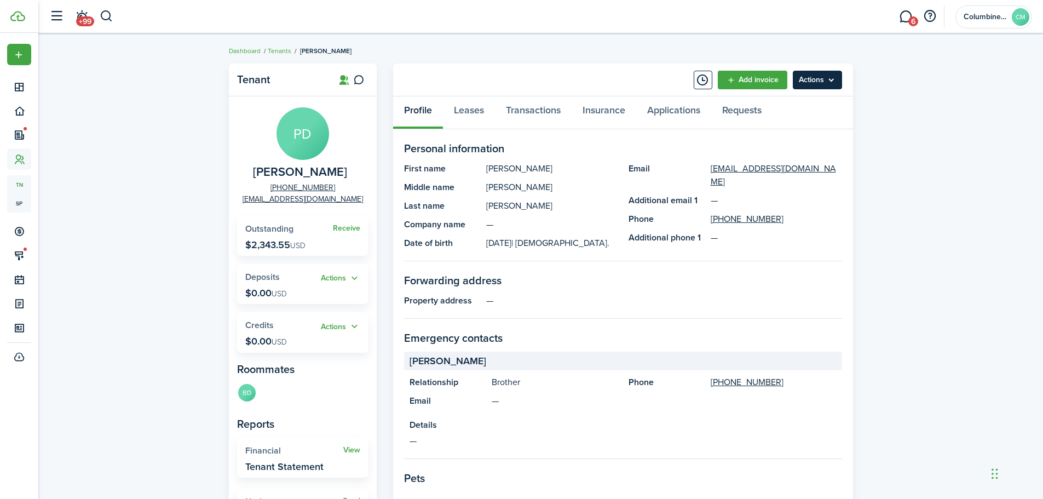
click at [825, 87] on menu-btn "Actions" at bounding box center [817, 80] width 49 height 19
click at [890, 117] on div "Tenant PD [PERSON_NAME] [PHONE_NUMBER] [EMAIL_ADDRESS][DOMAIN_NAME] Receive Out…" at bounding box center [540, 404] width 1005 height 693
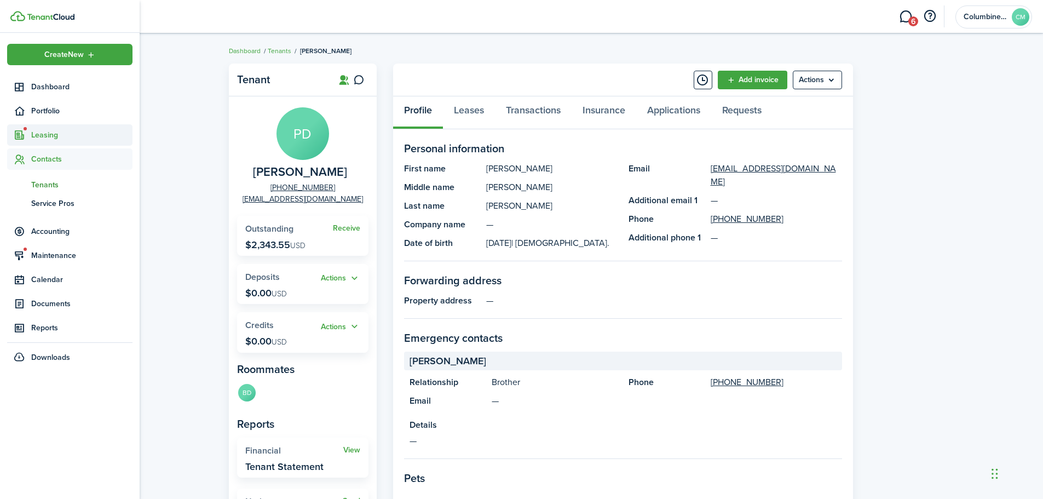
click at [54, 128] on span "Leasing" at bounding box center [69, 134] width 125 height 21
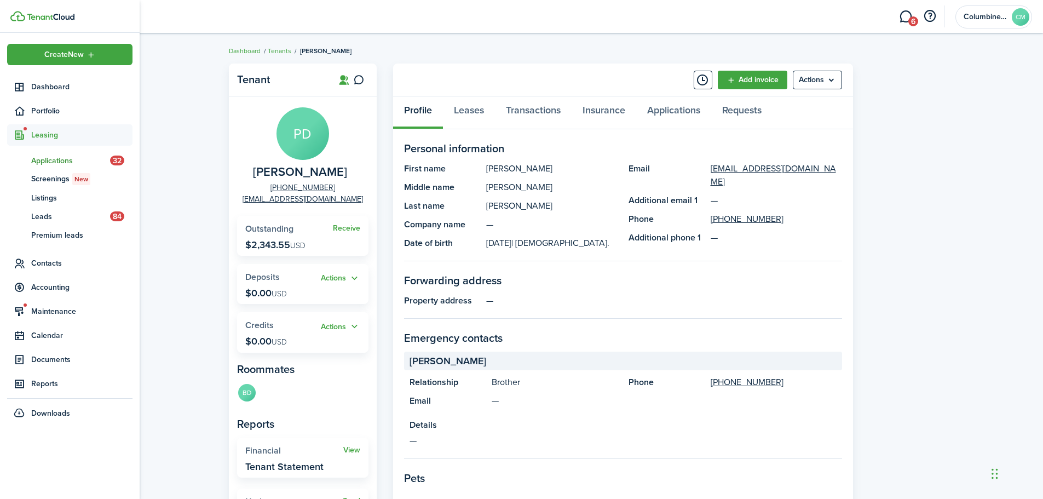
click at [65, 161] on span "Applications" at bounding box center [70, 161] width 79 height 12
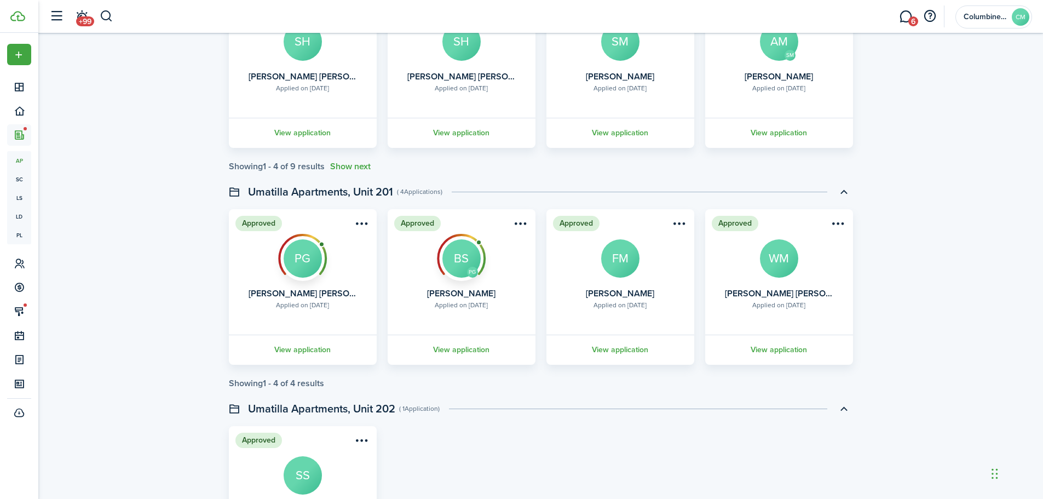
scroll to position [2026, 0]
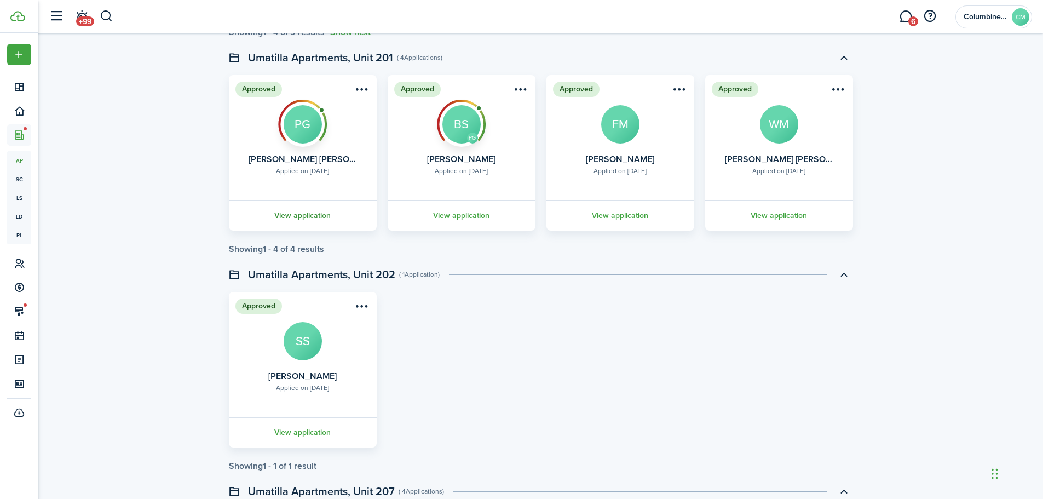
click at [307, 212] on link "View application" at bounding box center [302, 215] width 151 height 30
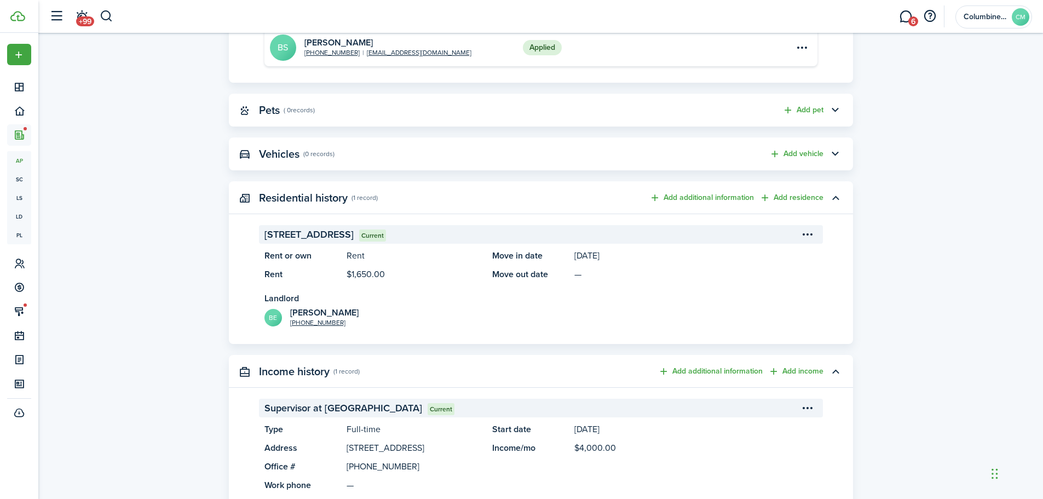
scroll to position [548, 0]
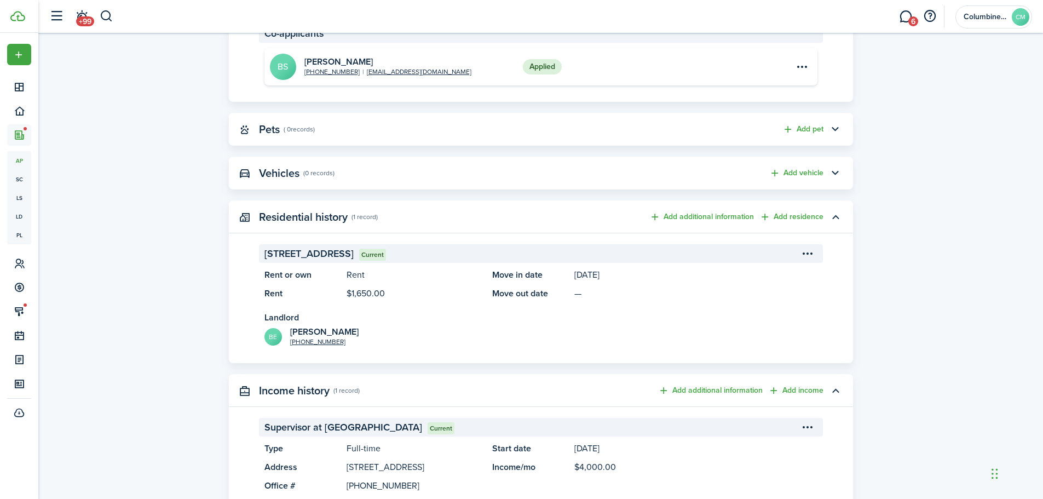
drag, startPoint x: 384, startPoint y: 336, endPoint x: 290, endPoint y: 336, distance: 94.8
click at [290, 336] on short-info-main "BE [PERSON_NAME] [PHONE_NUMBER]" at bounding box center [541, 337] width 553 height 20
copy short-info-main "[PERSON_NAME]"
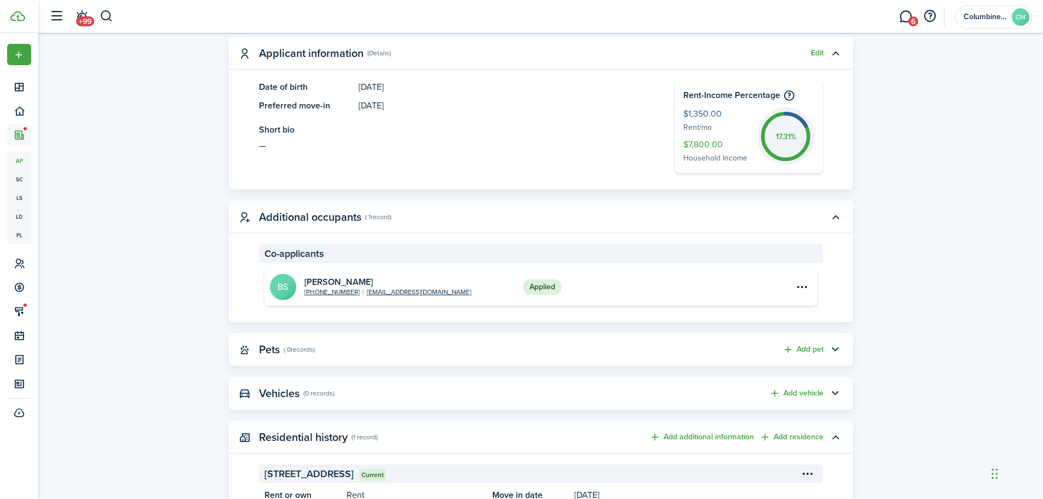
scroll to position [493, 0]
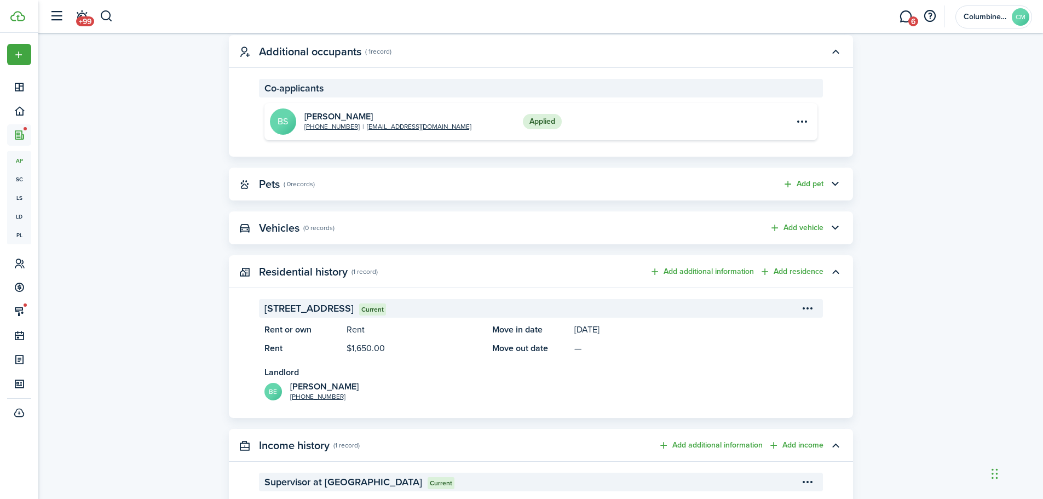
click at [521, 386] on short-info-main "BE [PERSON_NAME] [PHONE_NUMBER]" at bounding box center [541, 392] width 553 height 20
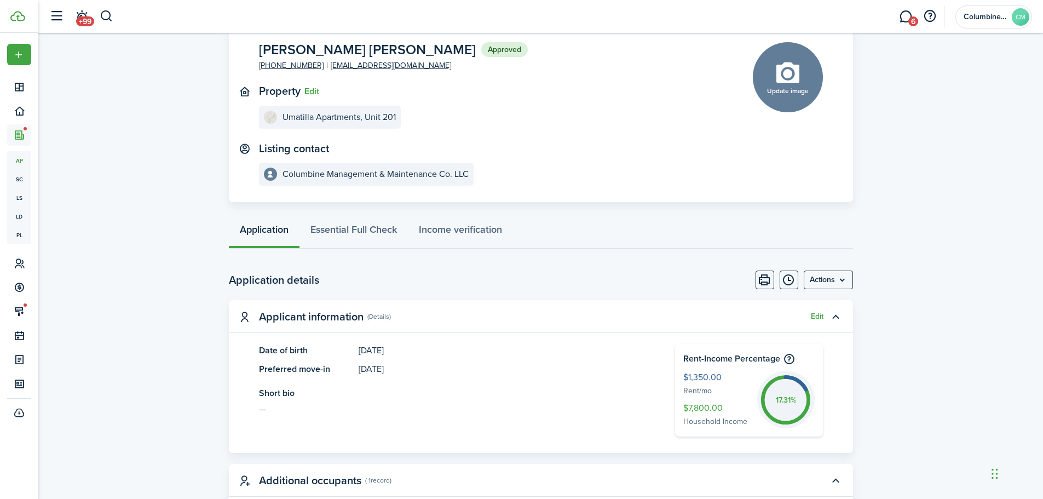
scroll to position [274, 0]
